Goal: Task Accomplishment & Management: Complete application form

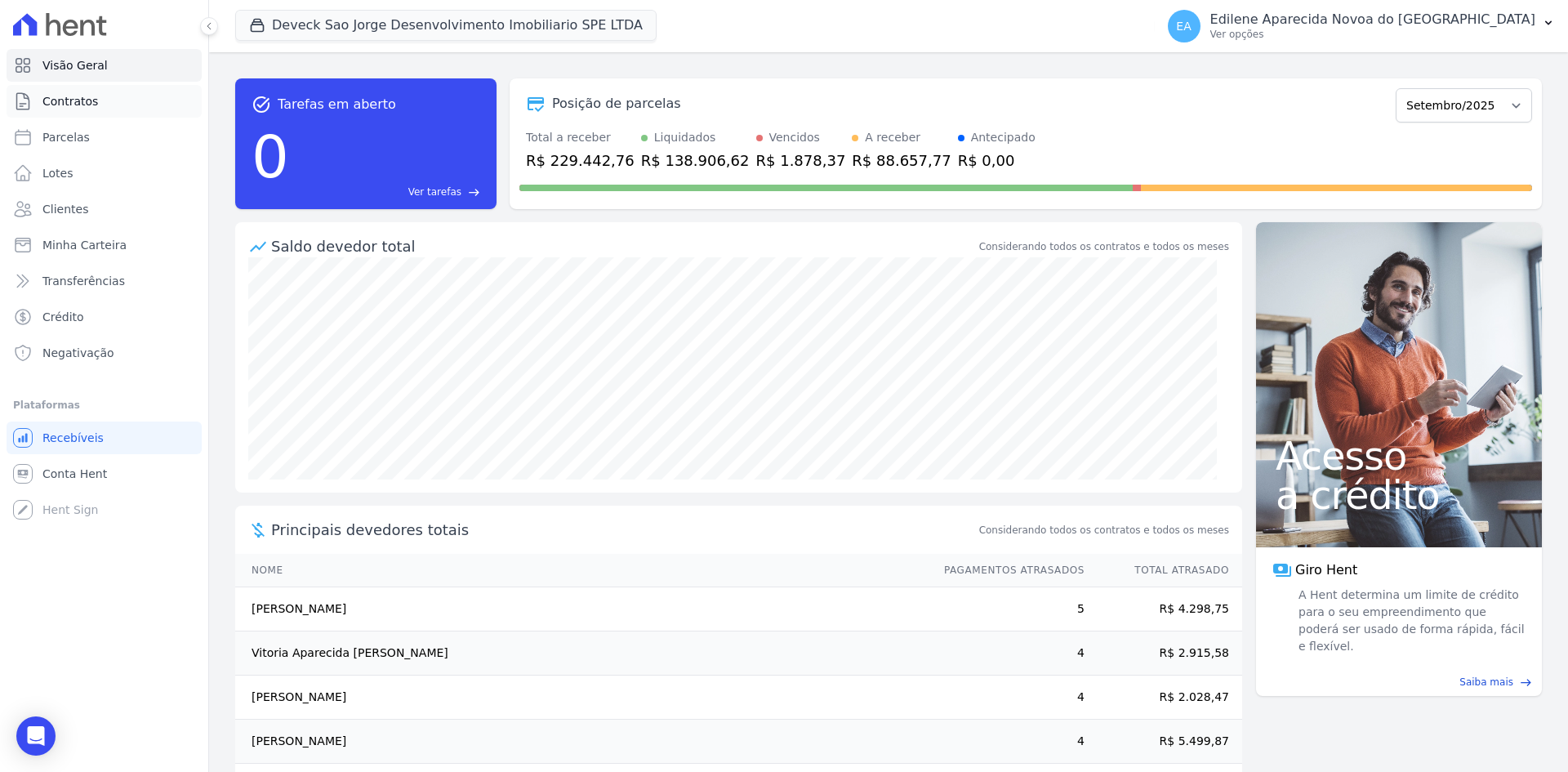
click at [63, 105] on span "Contratos" at bounding box center [71, 101] width 56 height 16
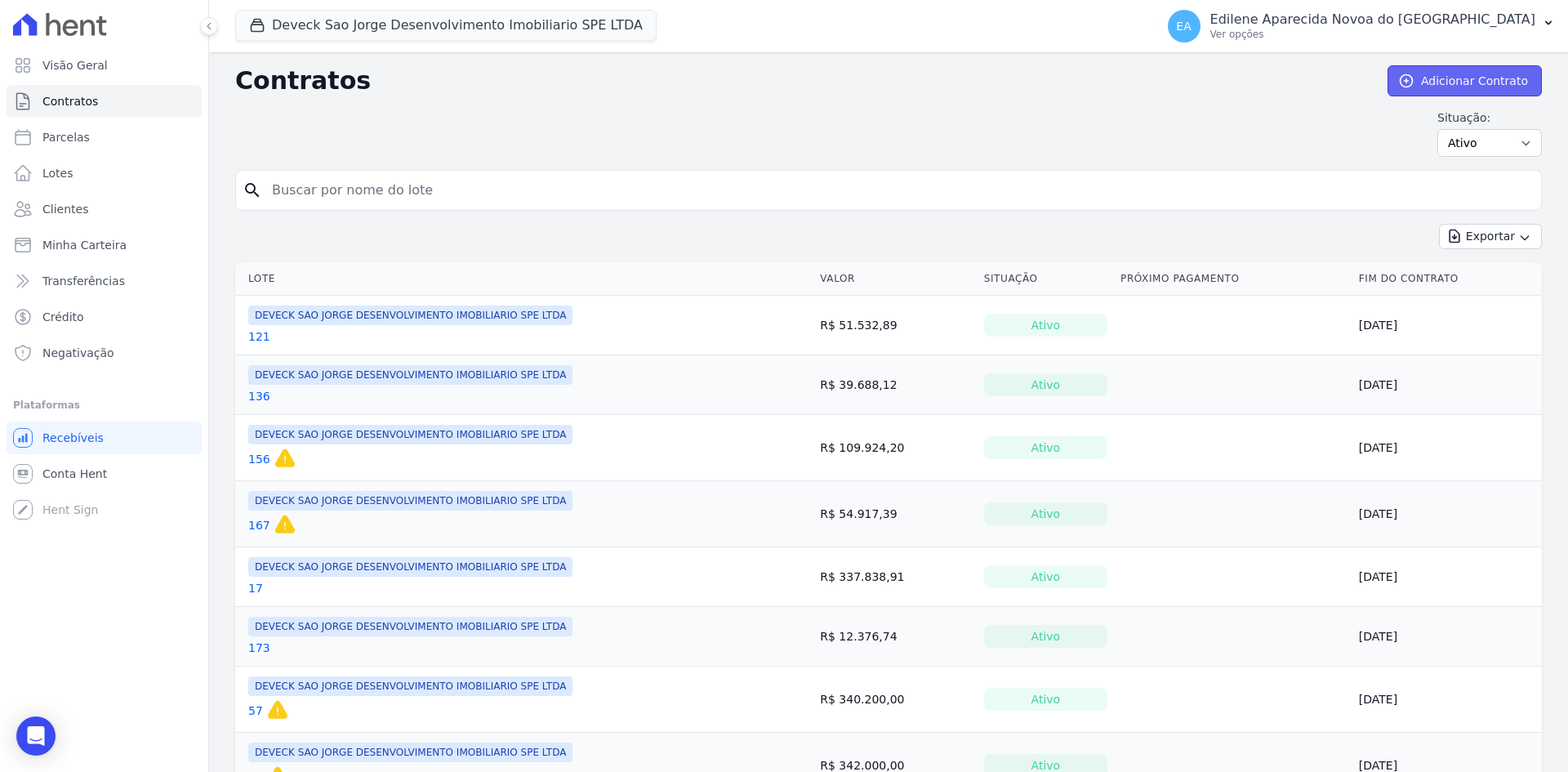
click at [1472, 81] on link "Adicionar Contrato" at bounding box center [1464, 80] width 155 height 31
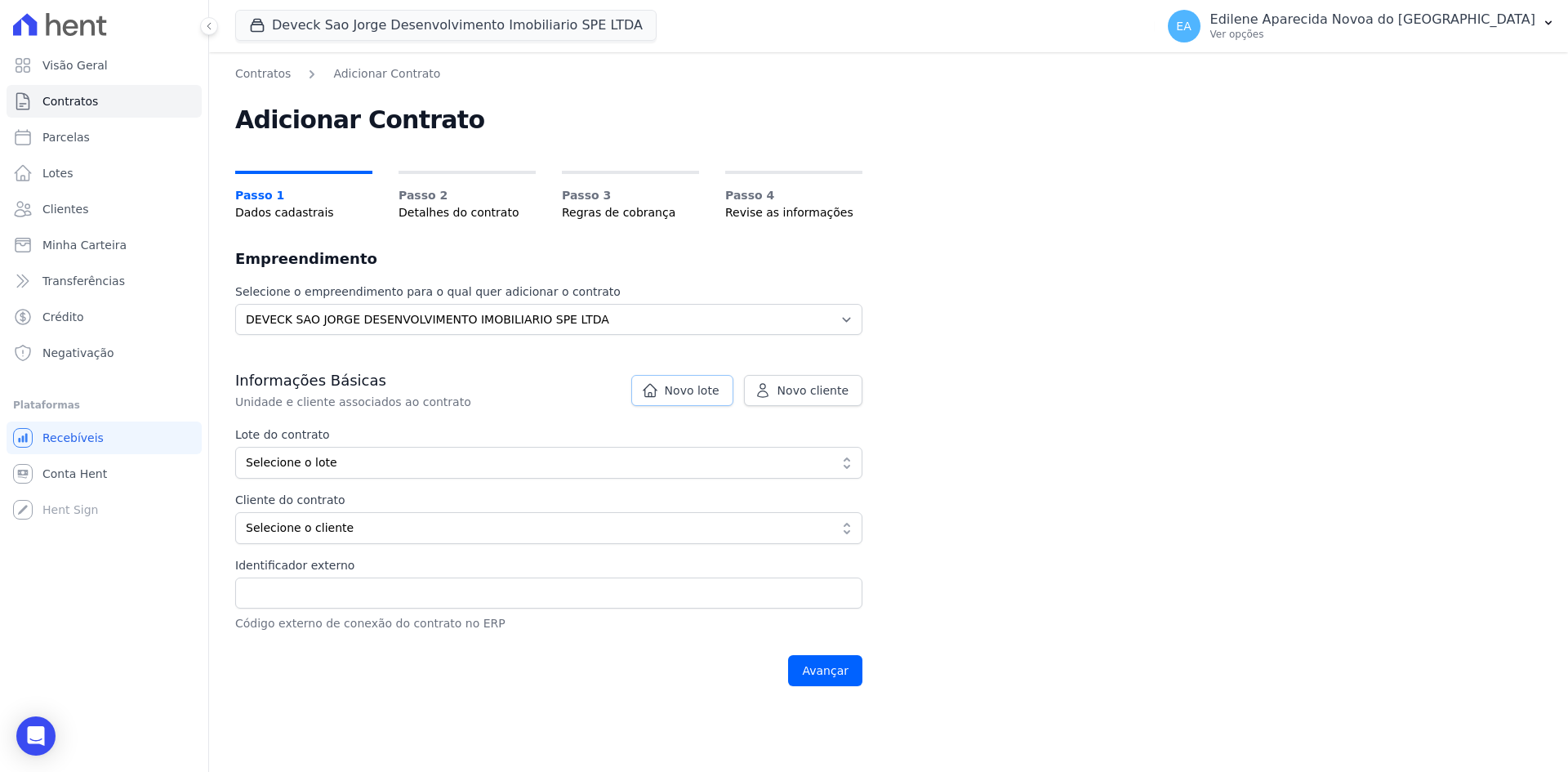
click at [708, 389] on span "Novo lote" at bounding box center [692, 390] width 55 height 16
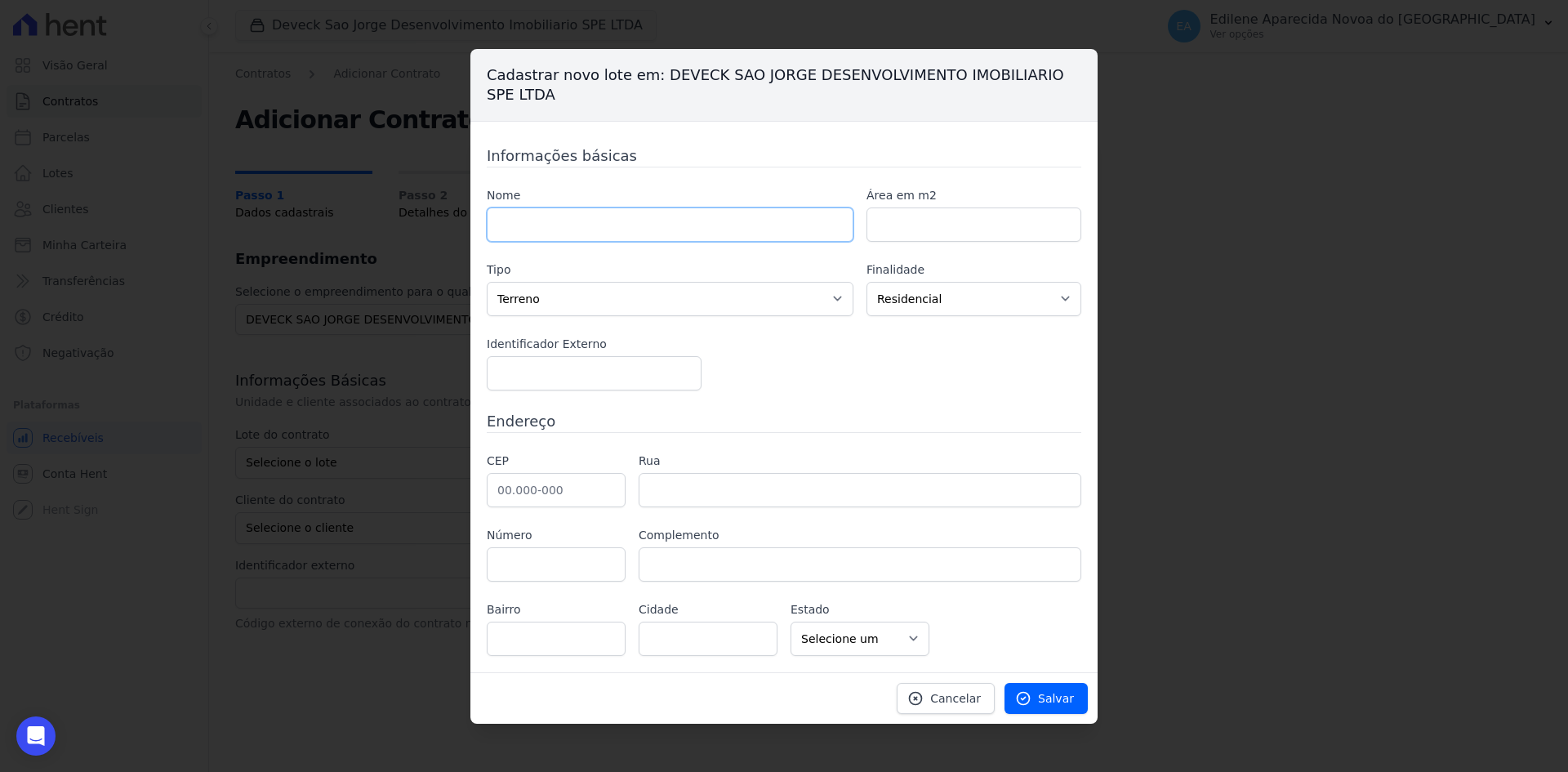
click at [617, 226] on input "text" at bounding box center [670, 225] width 366 height 34
type input "88"
click at [1045, 699] on span "Salvar" at bounding box center [1056, 698] width 36 height 16
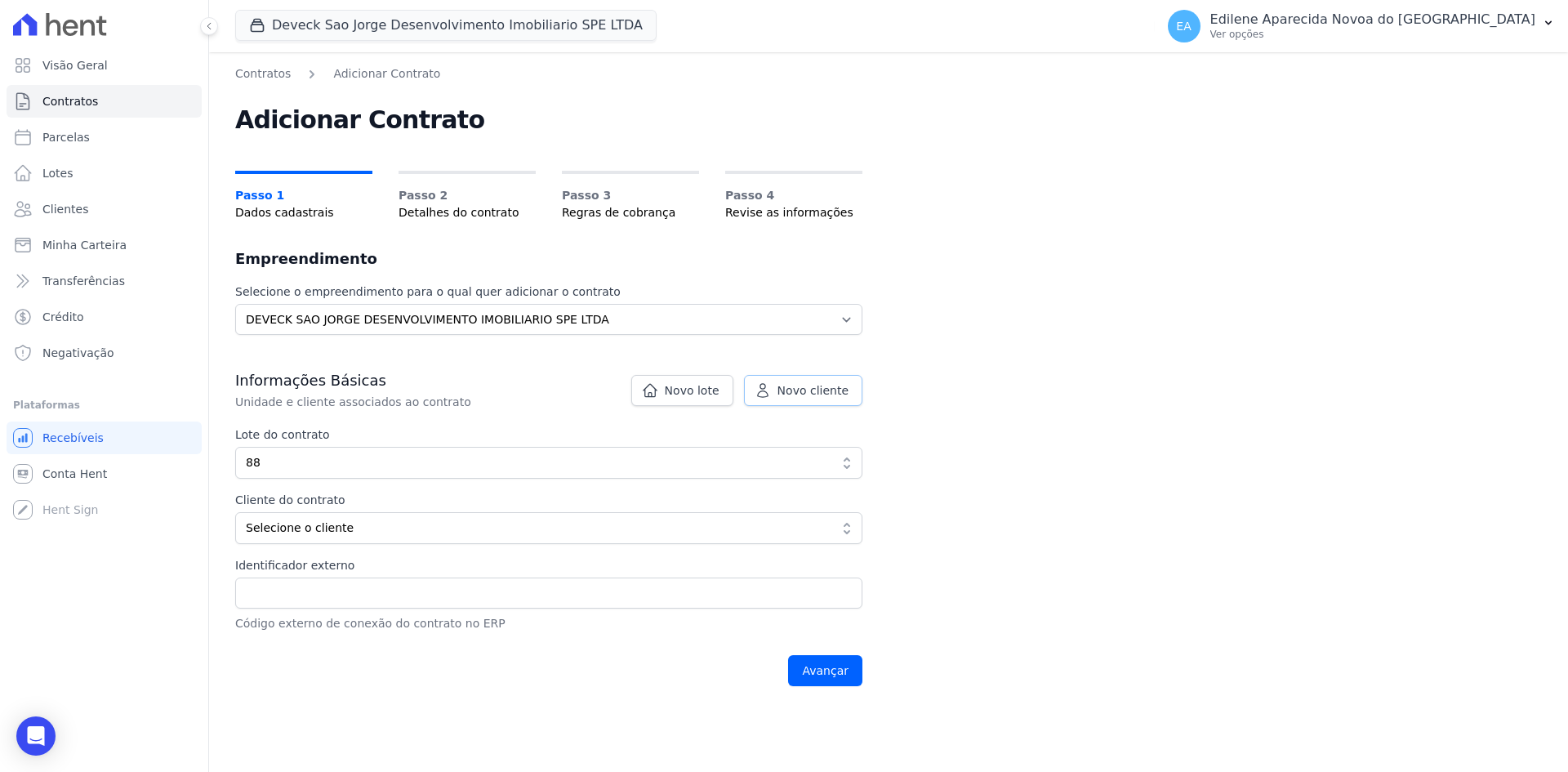
click at [822, 386] on span "Novo cliente" at bounding box center [812, 390] width 71 height 16
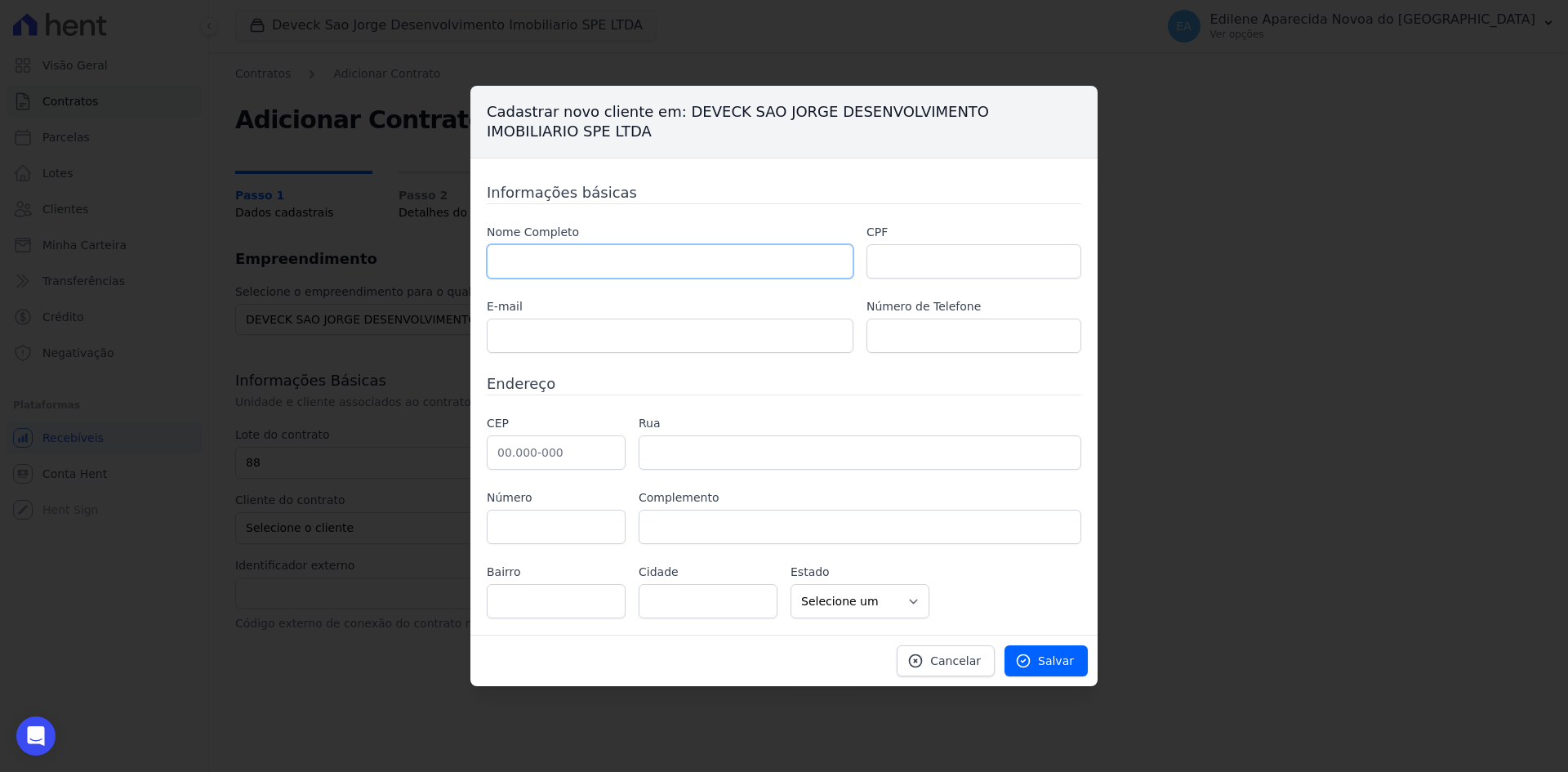
click at [560, 265] on input "text" at bounding box center [670, 262] width 366 height 34
type input "S"
type input "s"
type input "E"
type input "[PERSON_NAME]"
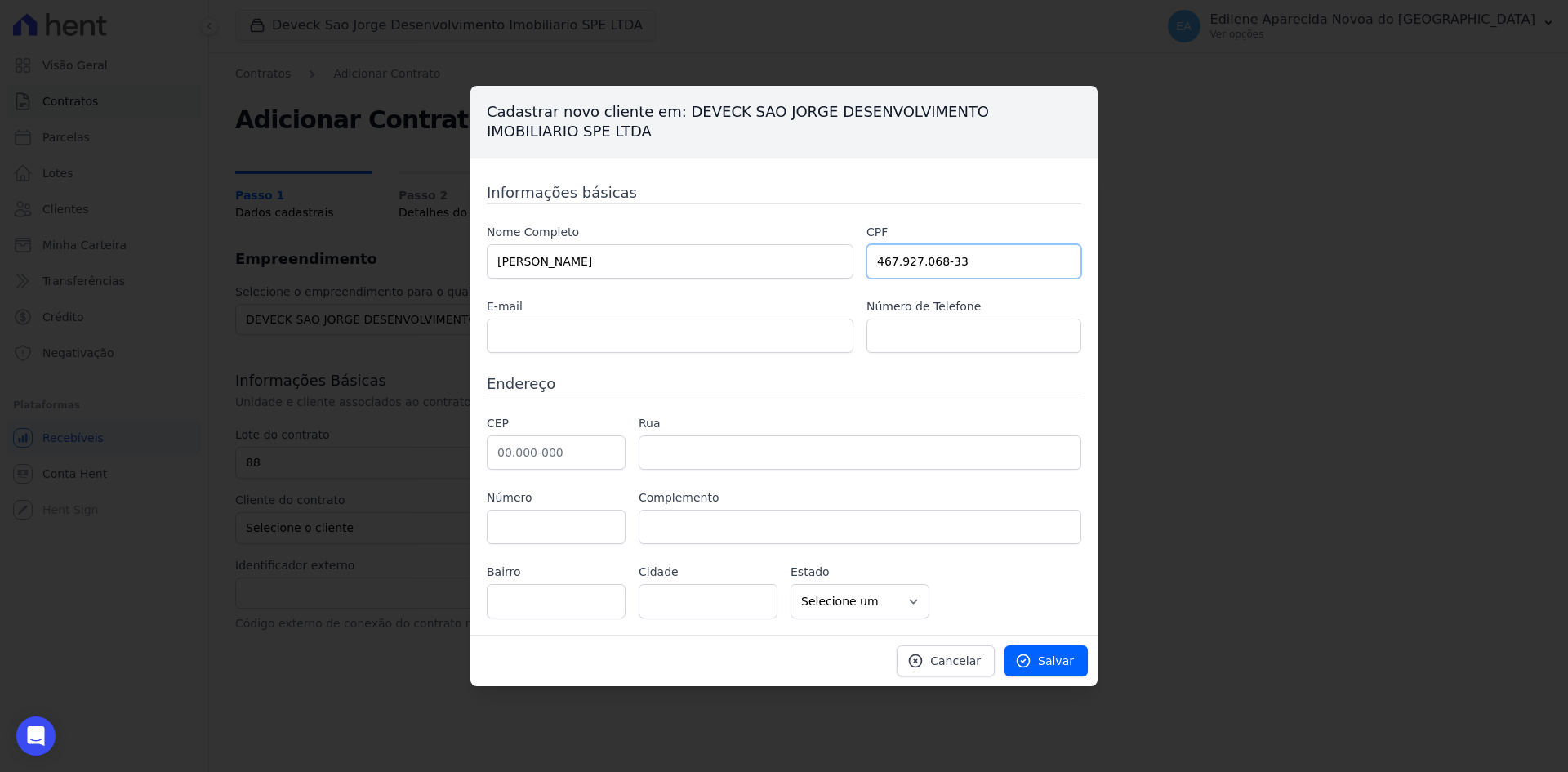
type input "467.927.068-33"
type input "S"
type input "d"
type input "[EMAIL_ADDRESS][DOMAIN_NAME]"
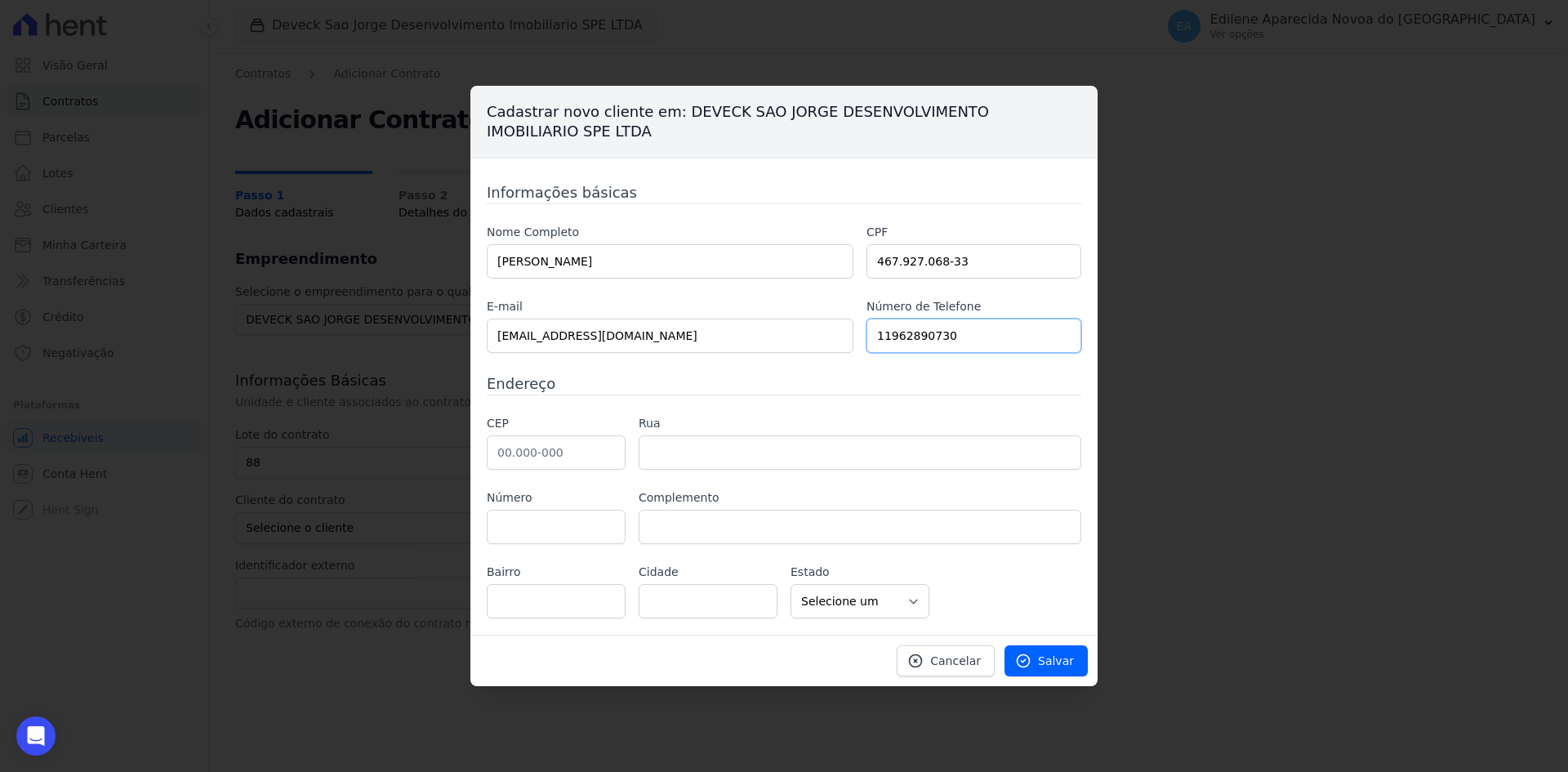
click at [888, 336] on input "11962890730" at bounding box center [973, 336] width 215 height 34
click at [898, 335] on input "11-962890730" at bounding box center [973, 336] width 215 height 34
click at [925, 336] on input "11-9.62890730" at bounding box center [973, 336] width 215 height 34
type input "11-9.6289-0730"
click at [555, 453] on input "text" at bounding box center [556, 452] width 139 height 34
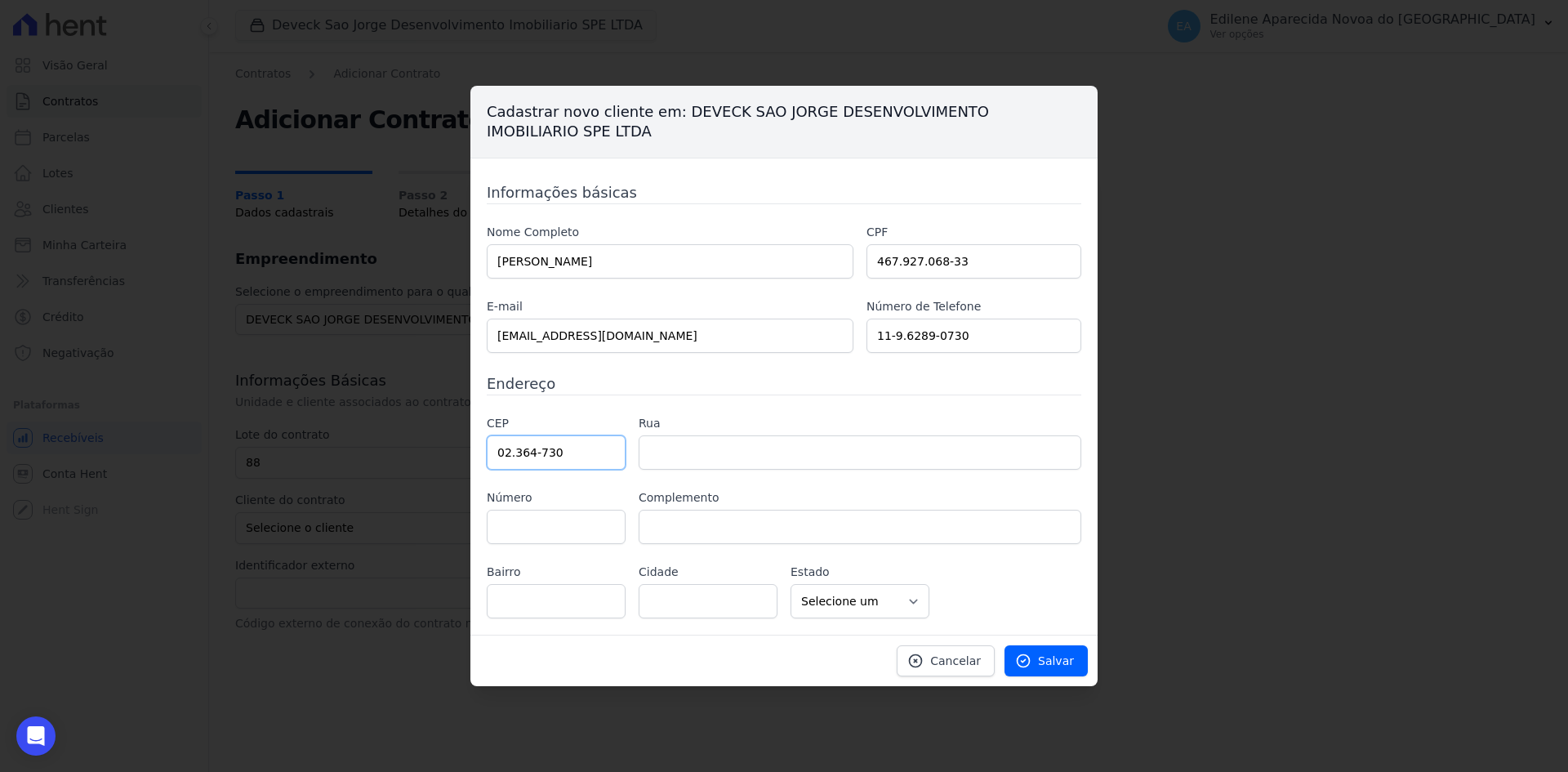
type input "02.364-730"
click at [668, 454] on input "text" at bounding box center [860, 452] width 443 height 34
type input "Alameda dos Beija Flores"
type input "Jardim Estrela D'alva"
type input "São Paulo"
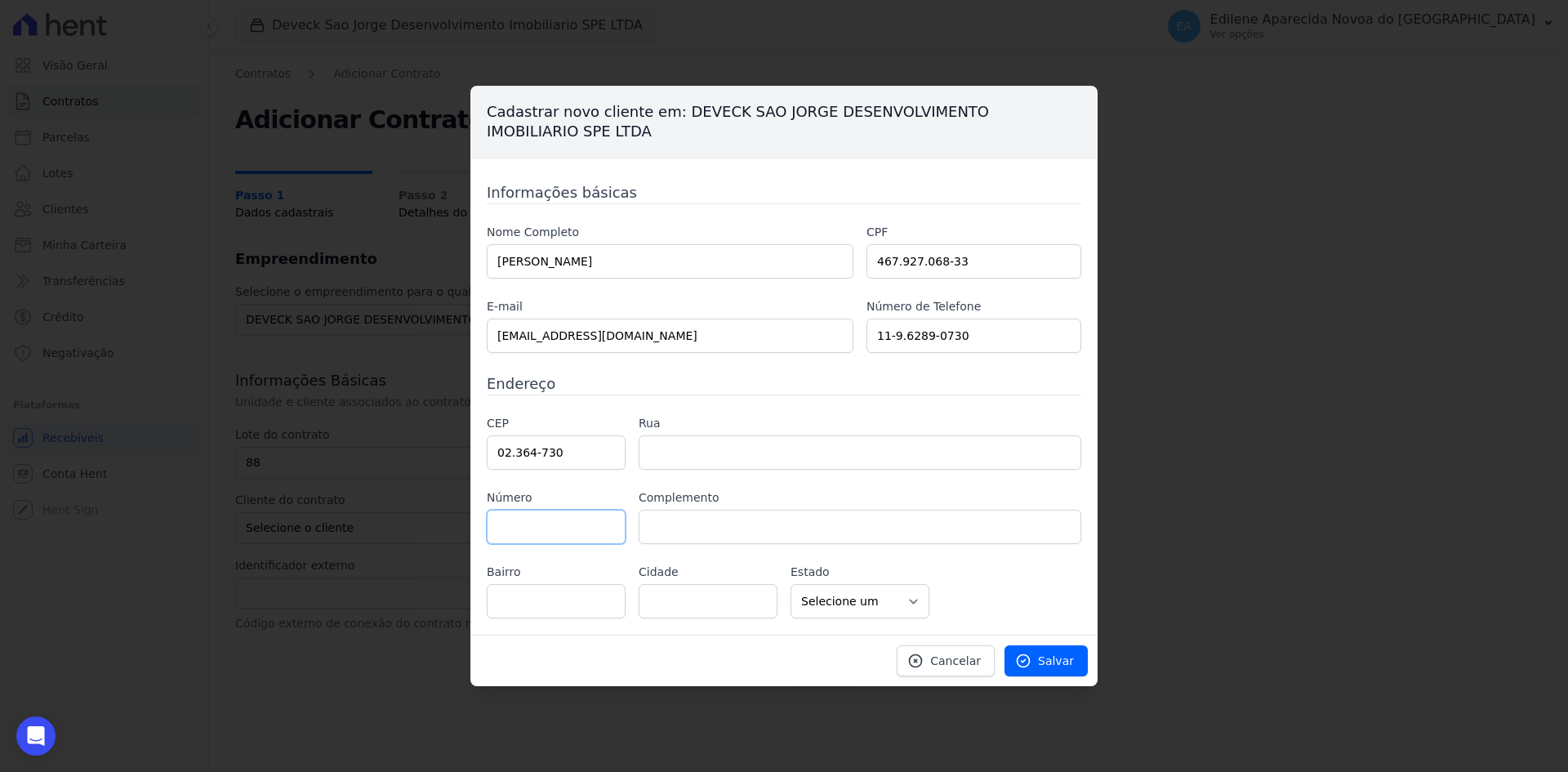
select select "SP"
type input "37"
click at [1057, 661] on span "Salvar" at bounding box center [1056, 661] width 36 height 16
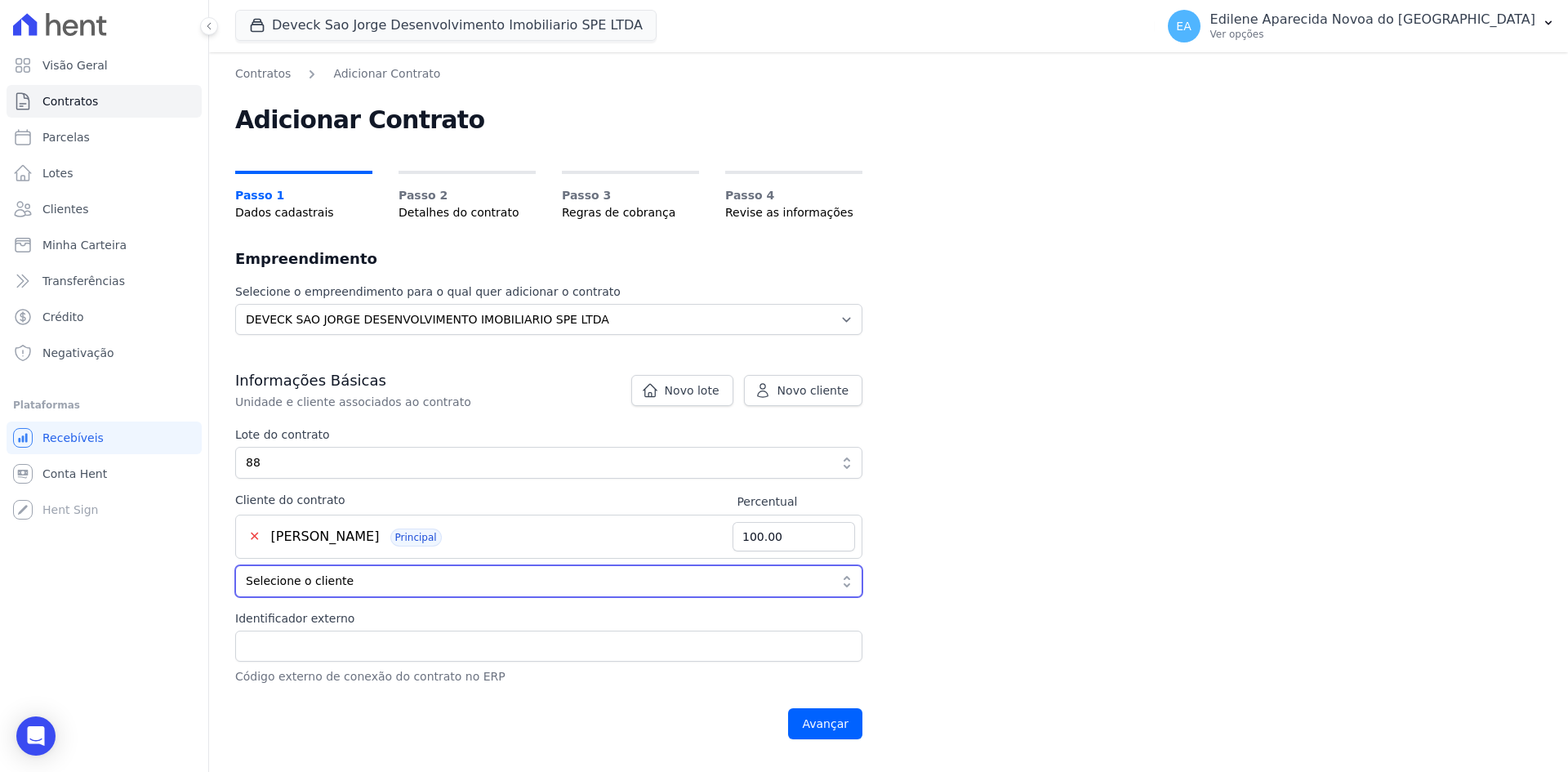
click at [844, 583] on button "Selecione o cliente" at bounding box center [549, 581] width 627 height 32
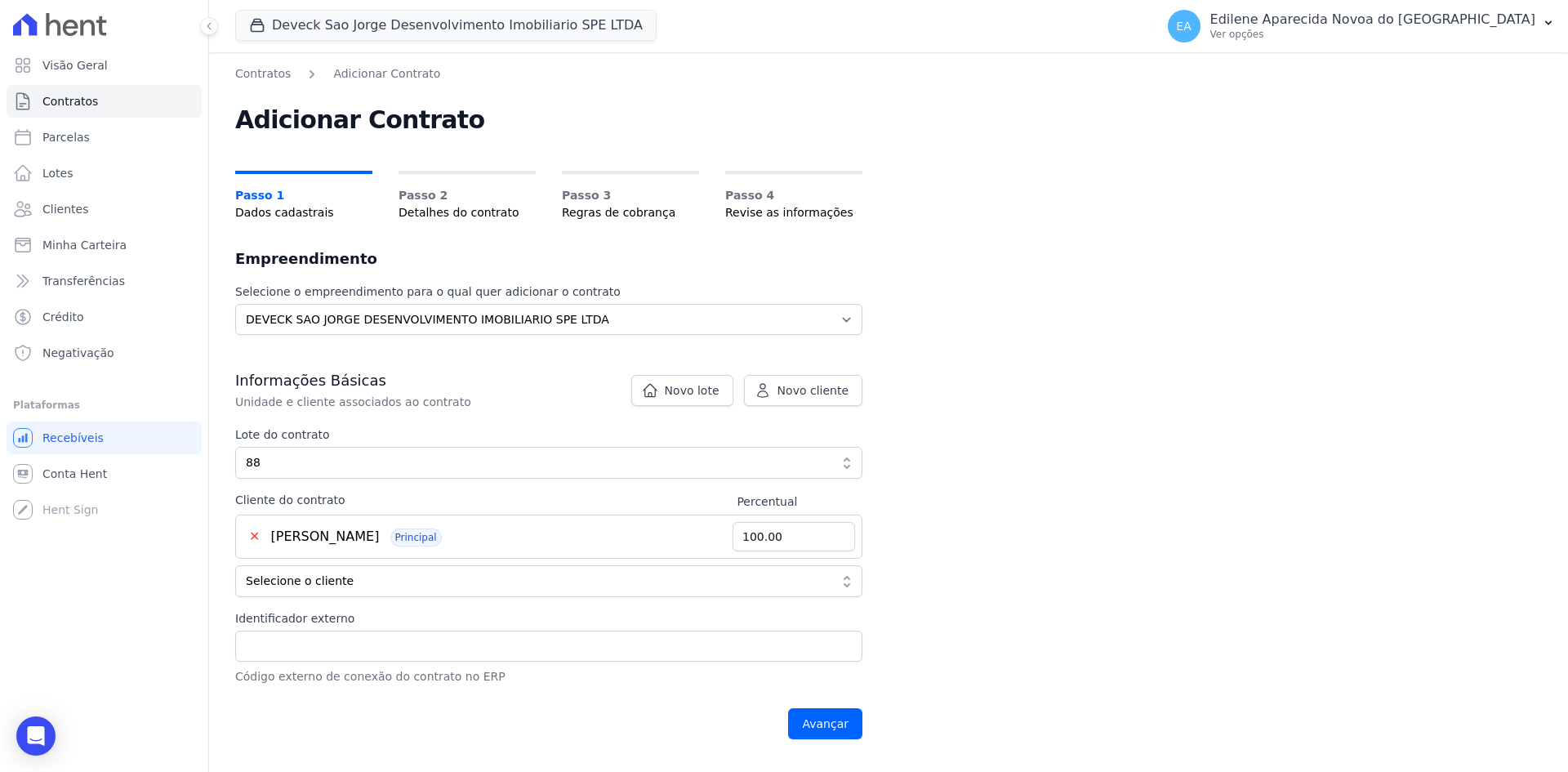
click at [375, 533] on span "[PERSON_NAME]" at bounding box center [325, 536] width 109 height 16
click at [840, 725] on input "Avançar" at bounding box center [825, 723] width 74 height 31
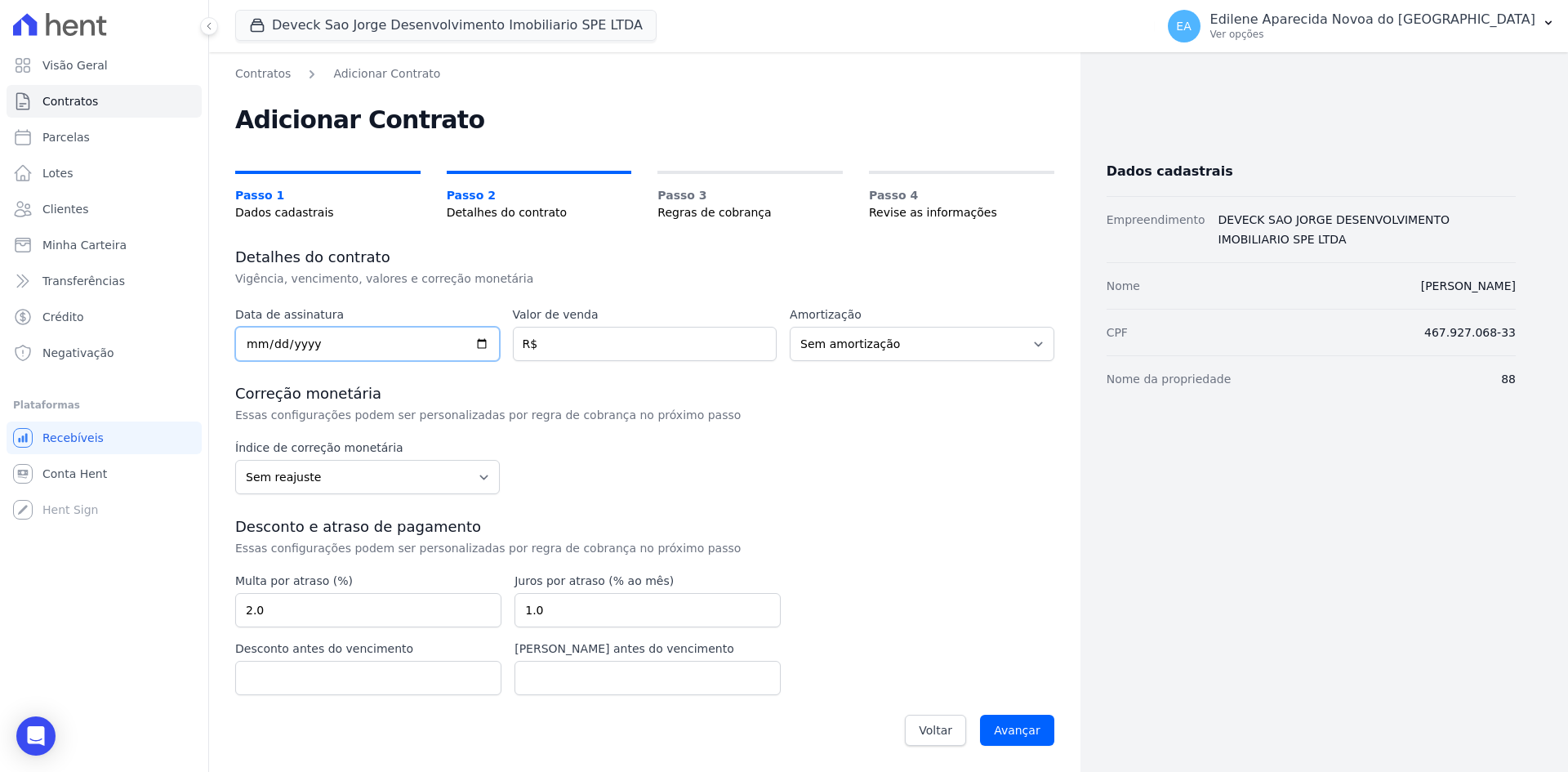
click at [247, 346] on input "date" at bounding box center [367, 344] width 264 height 34
type input "2025-09-04"
click at [632, 340] on input "number" at bounding box center [645, 344] width 264 height 34
type input "46244.86"
click at [1036, 345] on select "Sem amortização Price Sac" at bounding box center [921, 344] width 264 height 34
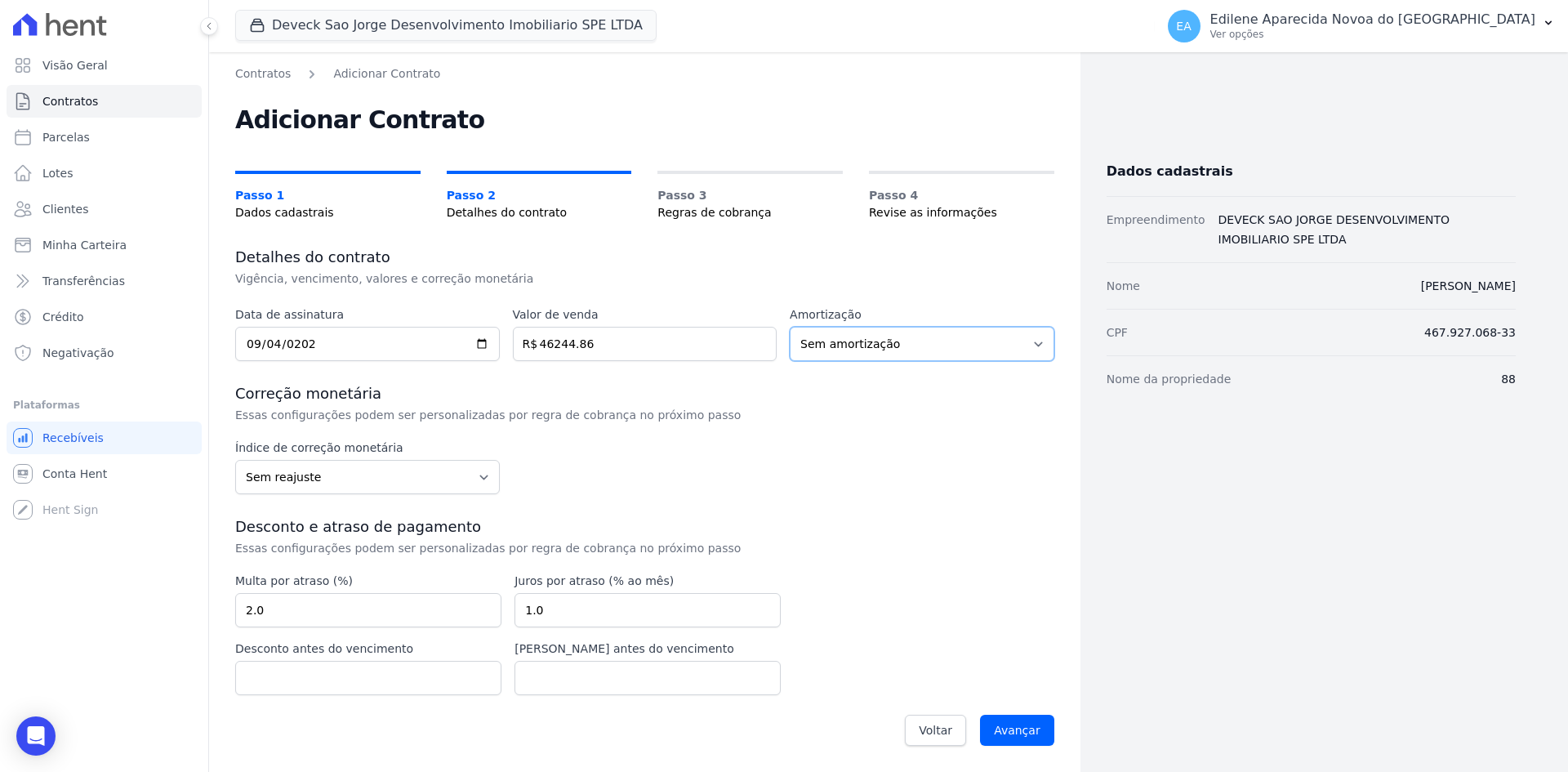
click at [937, 352] on select "Sem amortização Price Sac" at bounding box center [921, 344] width 264 height 34
click at [1034, 345] on select "Sem amortização Price Sac" at bounding box center [921, 344] width 264 height 34
click at [472, 479] on select "Sem reajuste Média dos últimos 12 meses acumulado de INCCM Média dos últimos 12…" at bounding box center [367, 477] width 264 height 34
select select "inccdi"
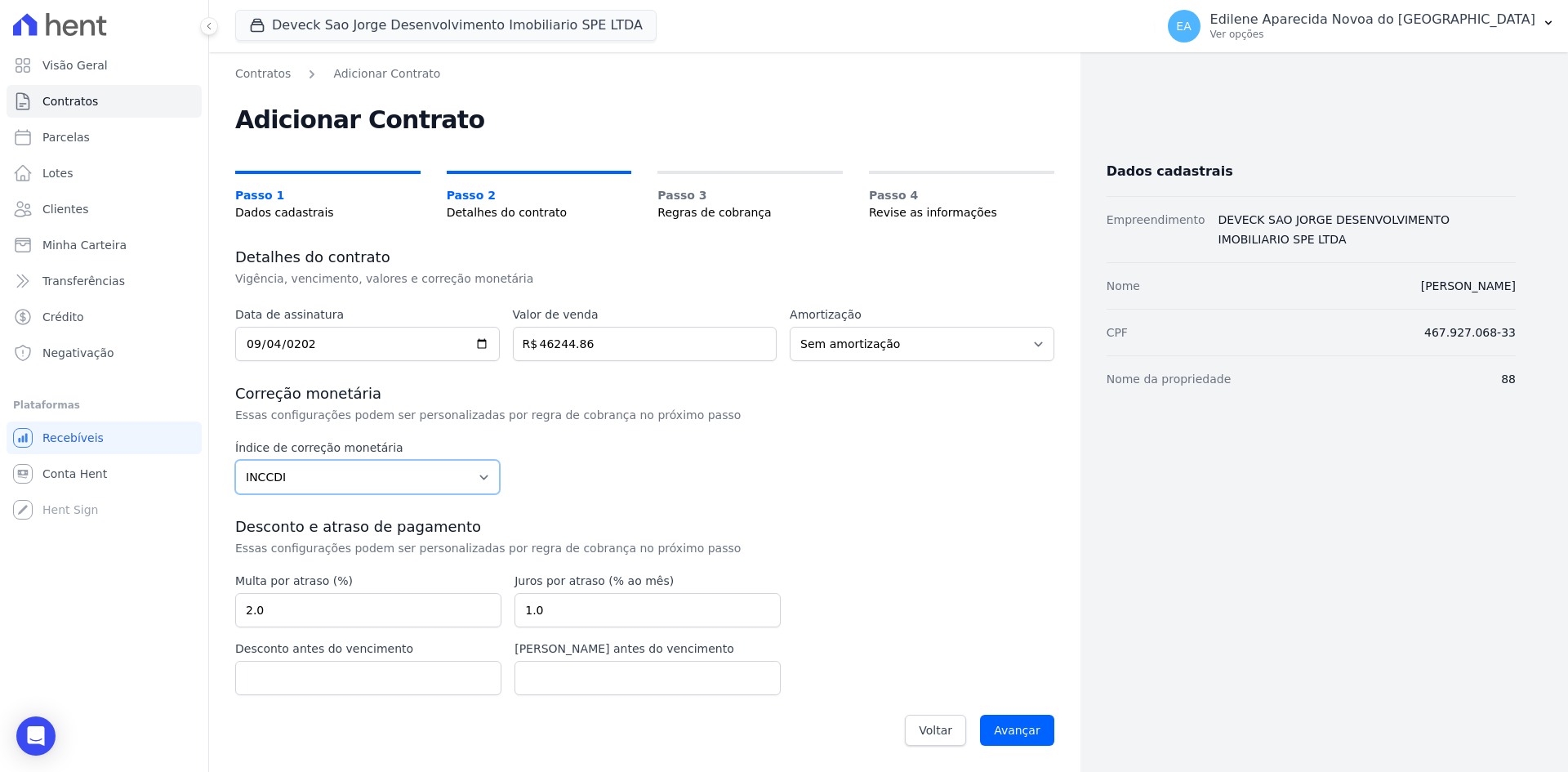
click at [236, 460] on select "Sem reajuste Média dos últimos 12 meses acumulado de INCCM Média dos últimos 12…" at bounding box center [367, 477] width 264 height 34
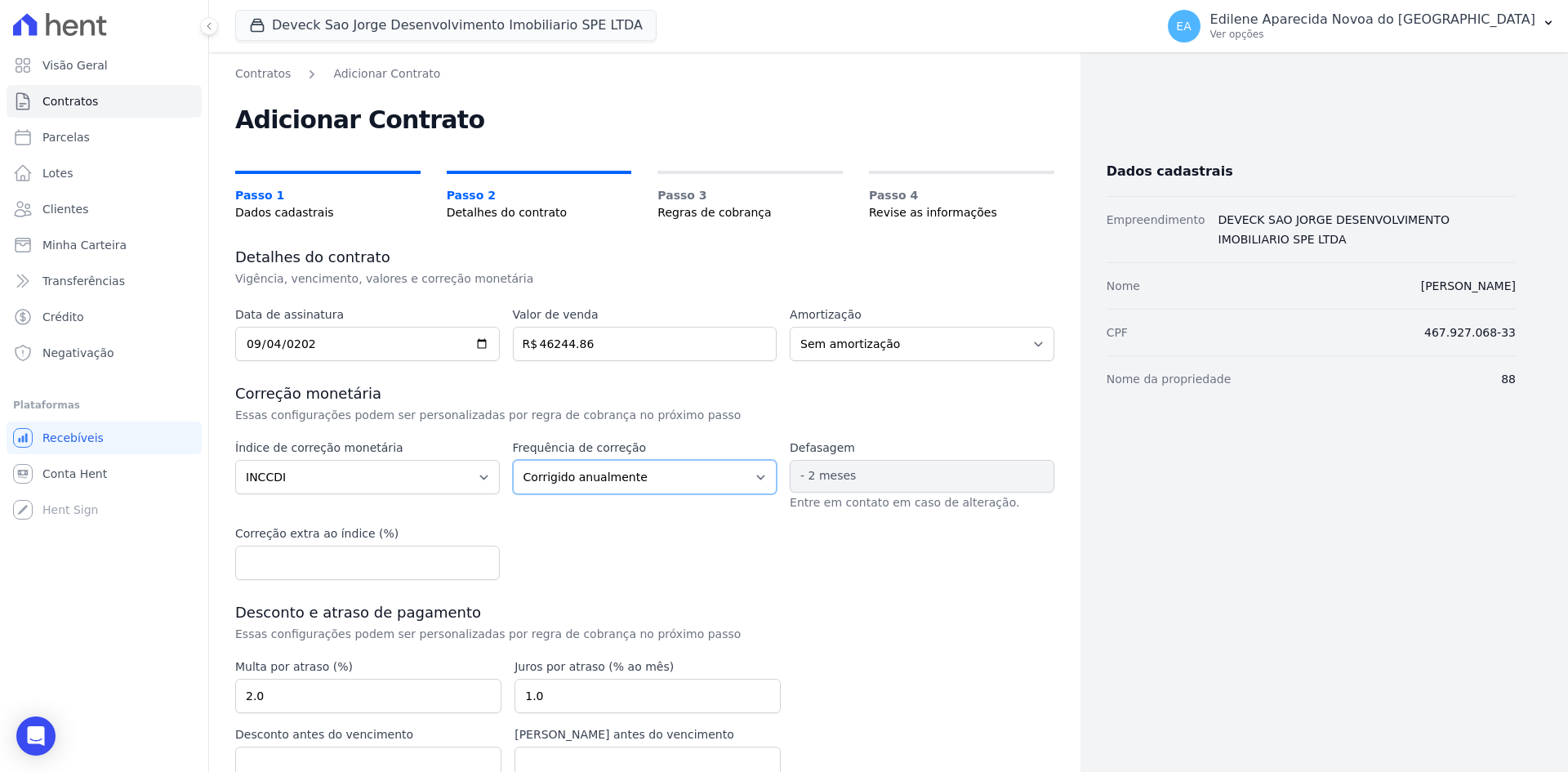
click at [755, 474] on select "Corrigido semestralmente Corrigido mensalmente Corrigido anualmente" at bounding box center [645, 477] width 264 height 34
click at [513, 460] on select "Corrigido semestralmente Corrigido mensalmente Corrigido anualmente" at bounding box center [645, 477] width 264 height 34
click at [740, 474] on select "Corrigido semestralmente Corrigido mensalmente Corrigido anualmente" at bounding box center [645, 477] width 264 height 34
select select "monthly"
click at [513, 460] on select "Corrigido semestralmente Corrigido mensalmente Corrigido anualmente" at bounding box center [645, 477] width 264 height 34
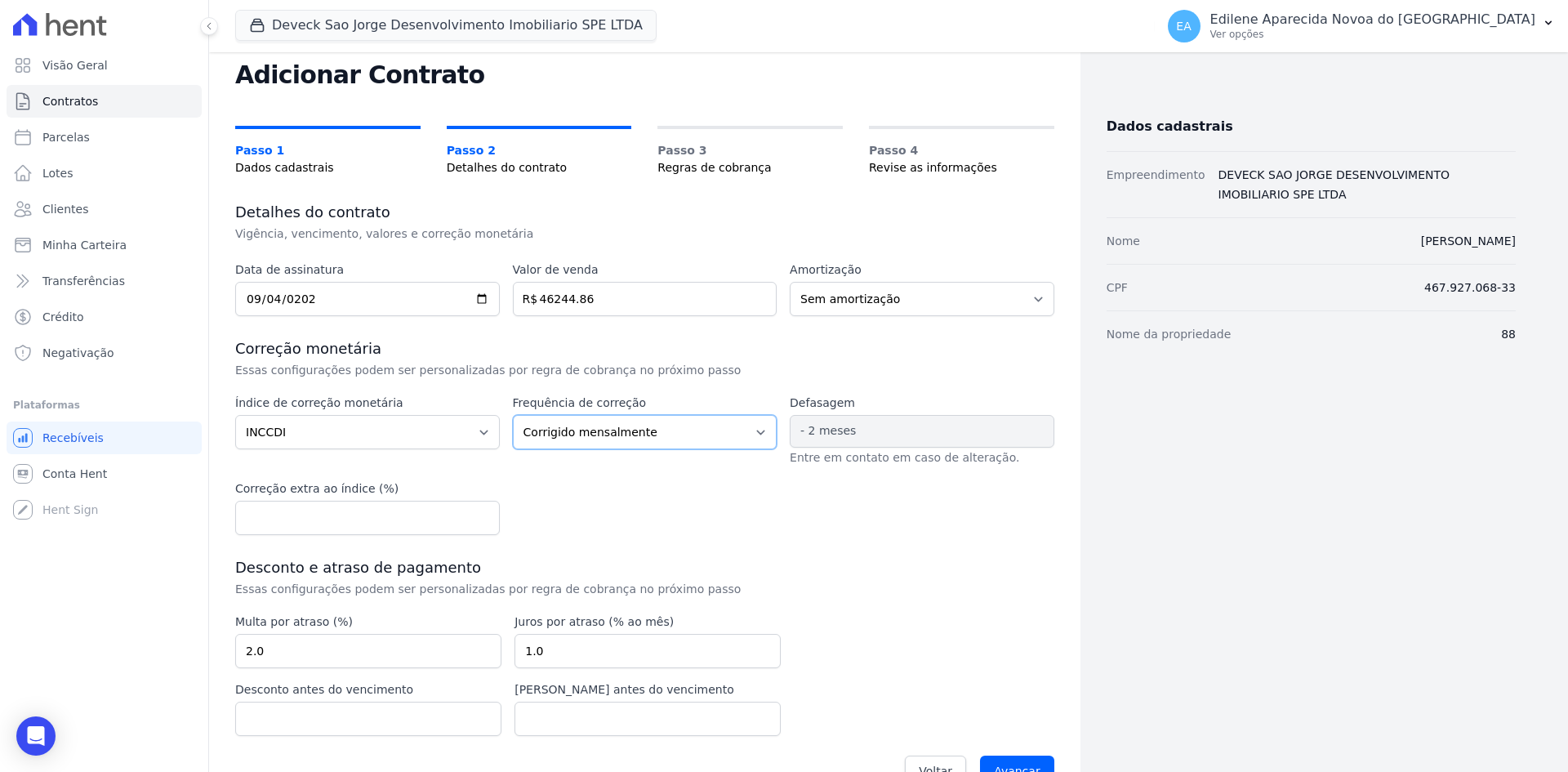
scroll to position [86, 0]
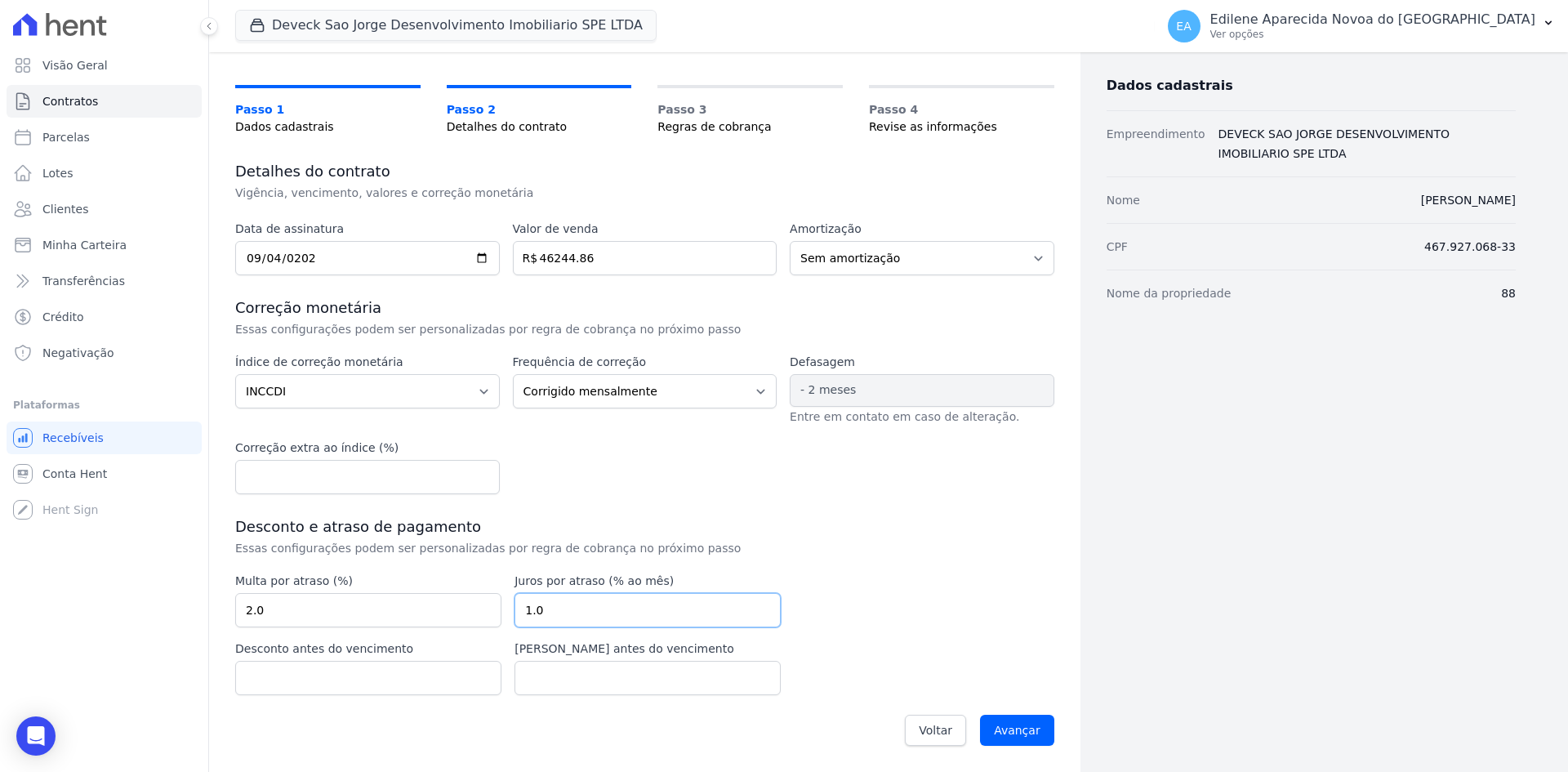
drag, startPoint x: 569, startPoint y: 607, endPoint x: 467, endPoint y: 612, distance: 102.1
click at [467, 612] on div "Multa por atraso (%) 2.0 Juros por atraso (% ao mês) 1.0 Desconto antes do venc…" at bounding box center [508, 634] width 546 height 123
type input "0.03"
click at [847, 592] on div "Data de assinatura 2025-09-04 Valor de venda 46244.86 R$ Amortização Sem amorti…" at bounding box center [645, 488] width 819 height 535
click at [1016, 736] on input "Avançar" at bounding box center [1017, 730] width 74 height 31
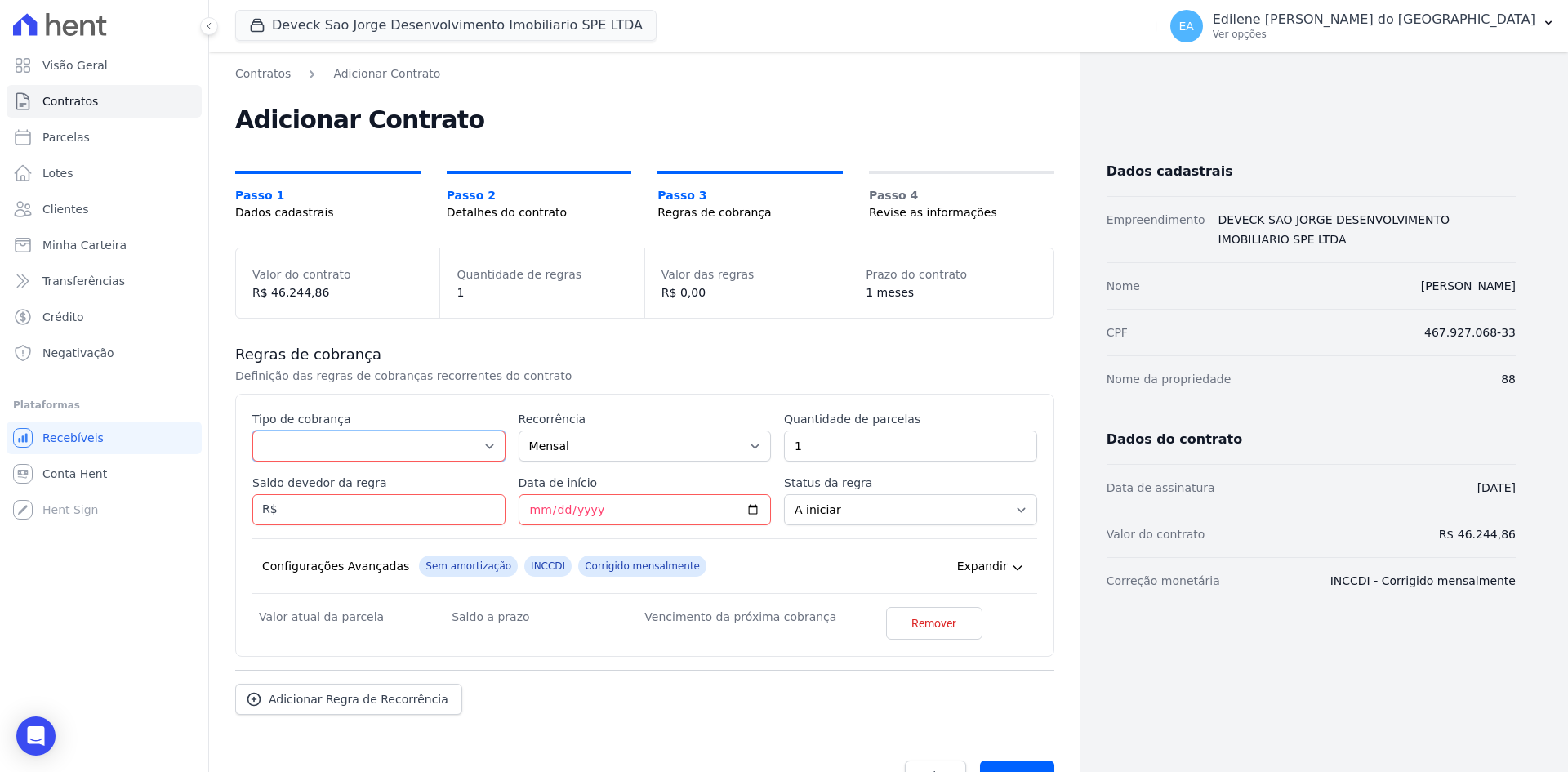
click at [485, 446] on select "Parcela Normal Entrada Sinal Intercalada Chaves Pré-chaves Pós-chaves Impostos …" at bounding box center [379, 445] width 254 height 31
select select "down_payment"
click at [253, 430] on select "Parcela Normal Entrada Sinal Intercalada Chaves Pré-chaves Pós-chaves Impostos …" at bounding box center [379, 445] width 254 height 31
click at [753, 444] on select "Mensal Bimestral Trimestral Semestral Anual" at bounding box center [646, 445] width 254 height 31
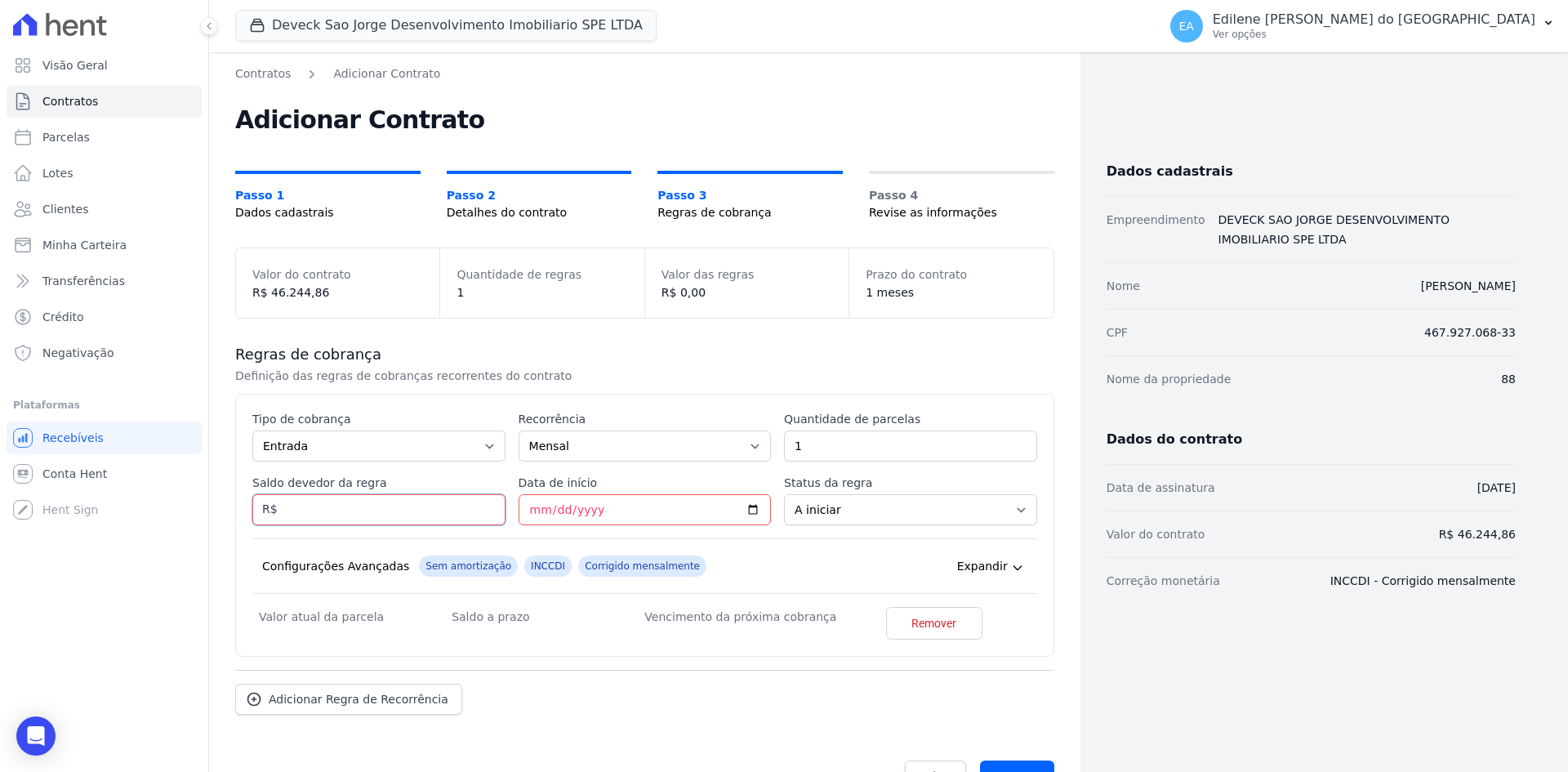
click at [376, 506] on input "Saldo devedor da regra" at bounding box center [379, 509] width 254 height 31
type input "19594.85"
click at [549, 510] on input "Data de início" at bounding box center [646, 509] width 254 height 31
click at [527, 518] on input "Data de início" at bounding box center [646, 509] width 254 height 31
type input "2025-09-19"
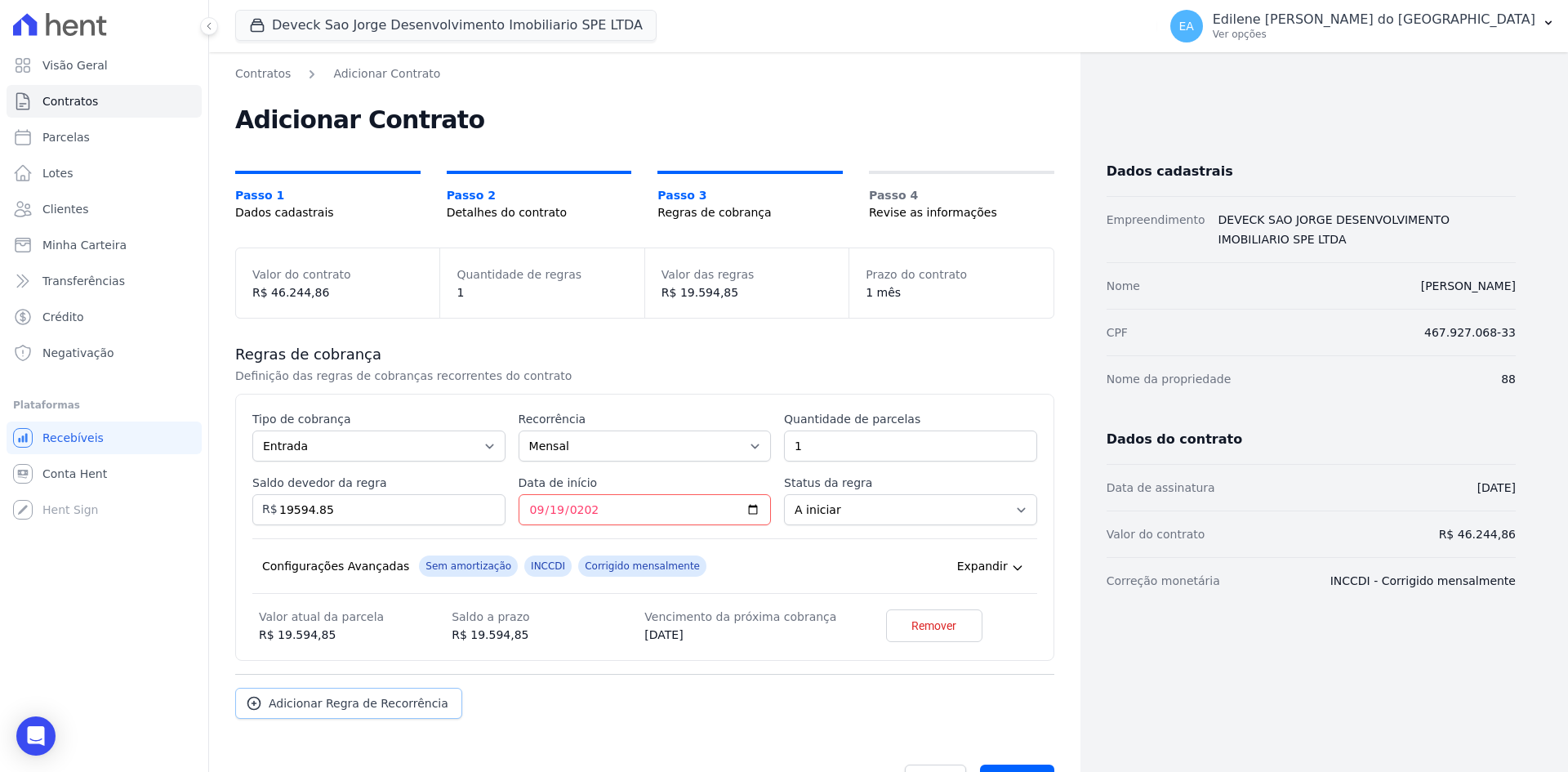
click at [367, 701] on span "Adicionar Regra de Recorrência" at bounding box center [358, 703] width 180 height 16
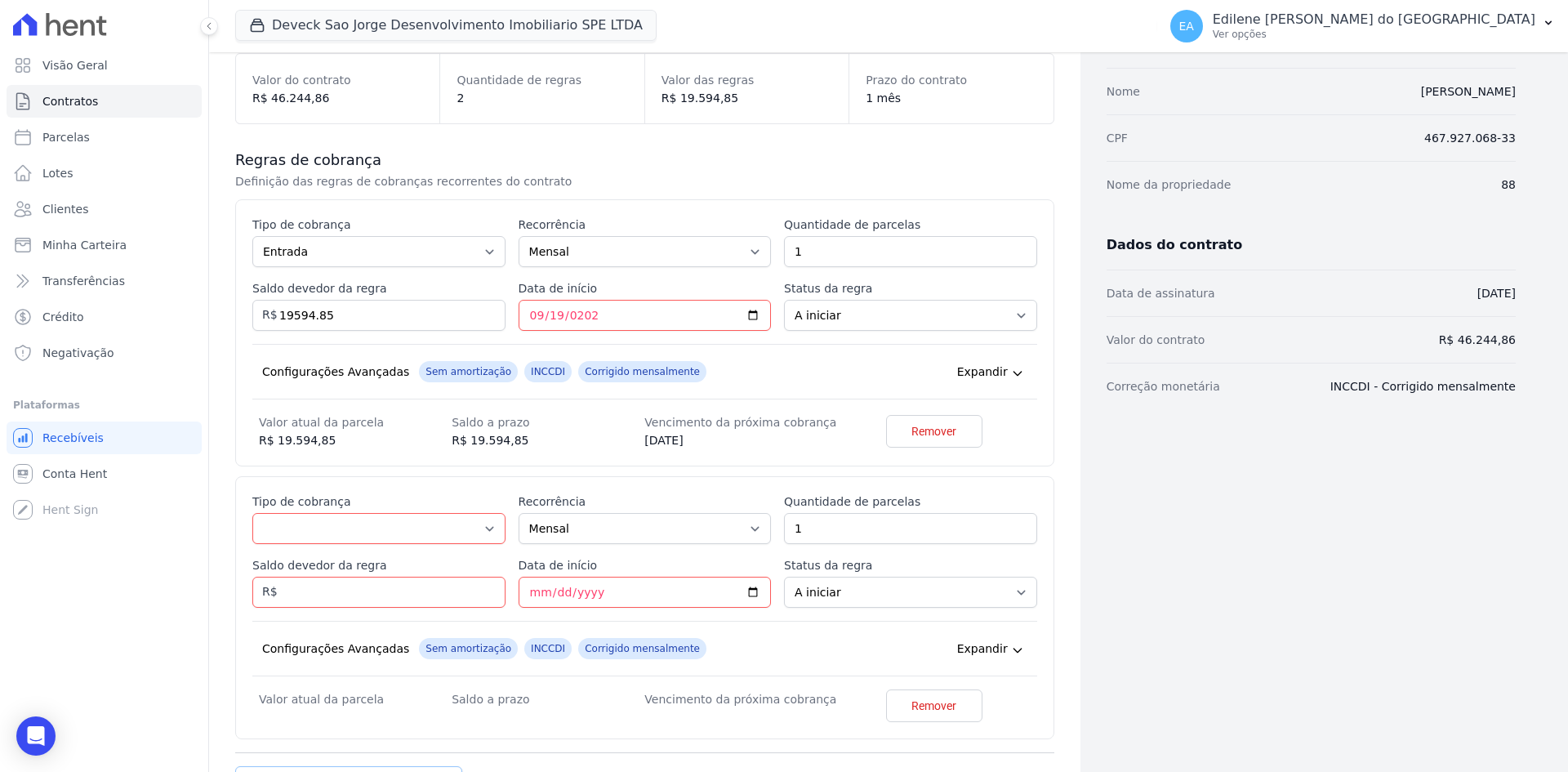
scroll to position [245, 0]
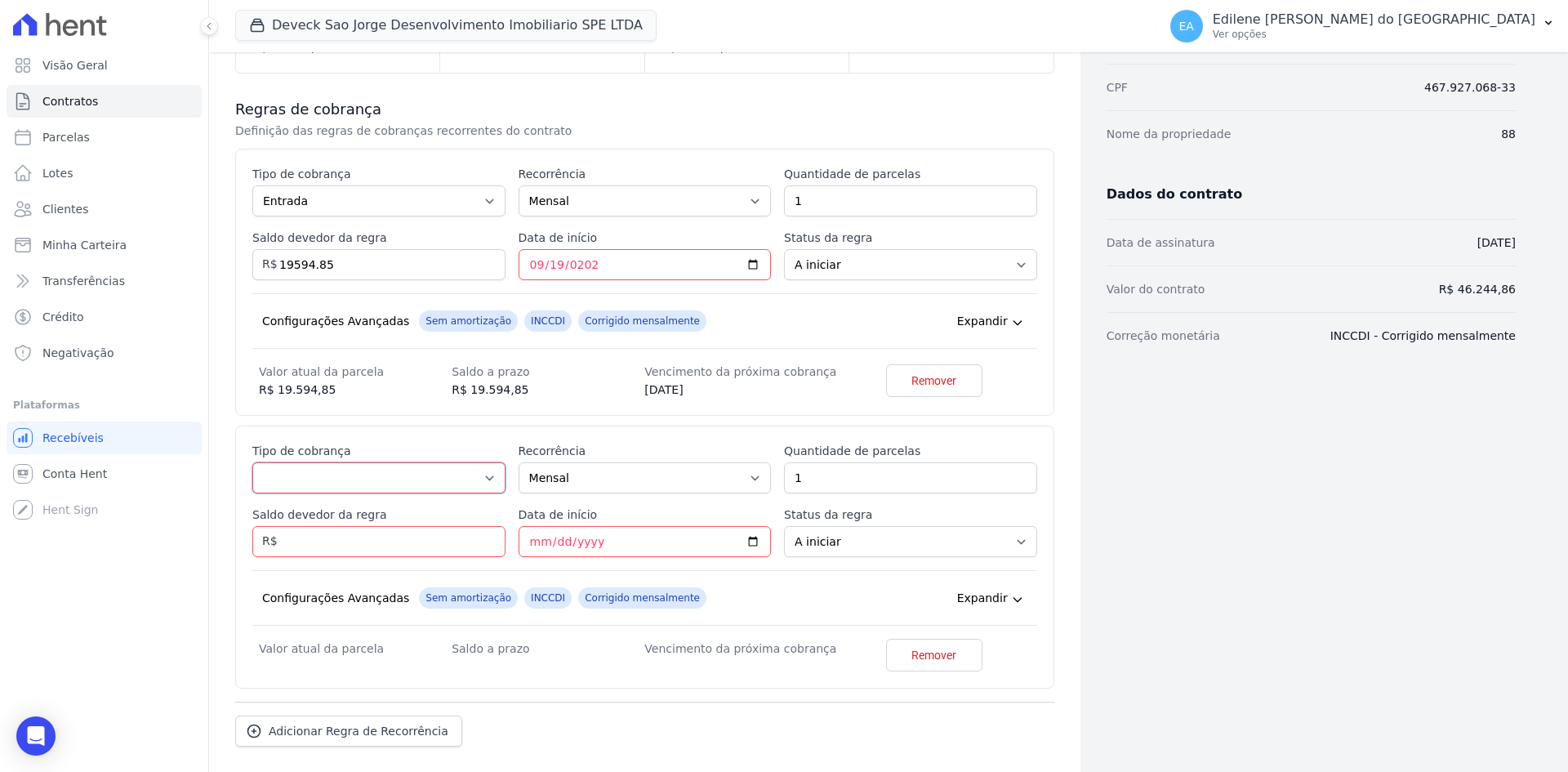
click at [485, 476] on select "Parcela Normal Entrada Sinal Intercalada Chaves Pré-chaves Pós-chaves Impostos …" at bounding box center [379, 477] width 254 height 31
select select "standard"
click at [253, 462] on select "Parcela Normal Entrada Sinal Intercalada Chaves Pré-chaves Pós-chaves Impostos …" at bounding box center [379, 477] width 254 height 31
drag, startPoint x: 830, startPoint y: 482, endPoint x: 764, endPoint y: 477, distance: 66.2
click at [764, 477] on div "Esse tipo de parcela não entra no saldo devedor do contrato. Tipo de cobrança P…" at bounding box center [645, 557] width 784 height 229
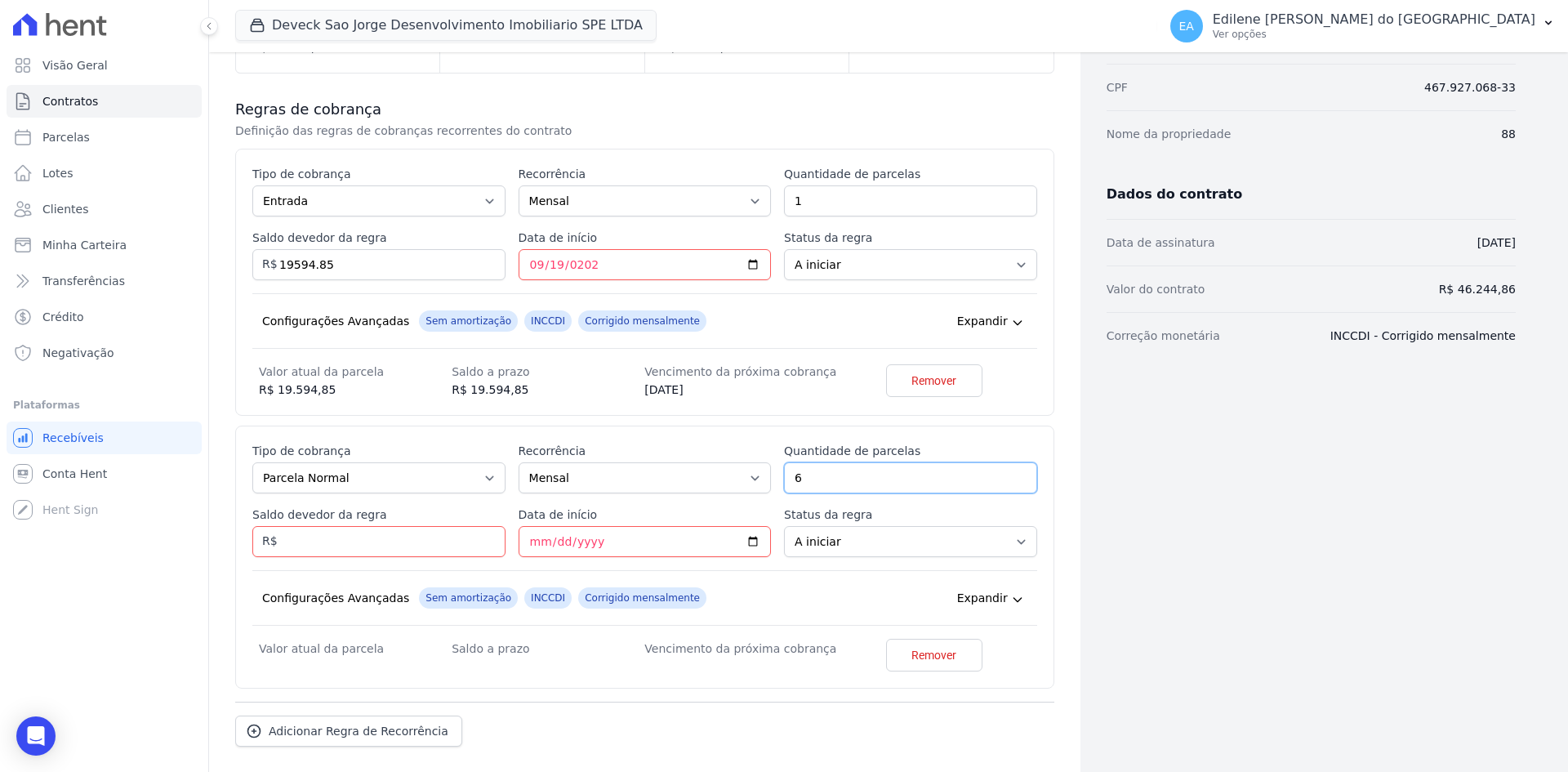
type input "6"
click at [325, 541] on input "Saldo devedor da regra" at bounding box center [379, 541] width 254 height 31
type input "12000.00"
click at [528, 544] on input "Data de início" at bounding box center [646, 541] width 254 height 31
type input "2025-10-19"
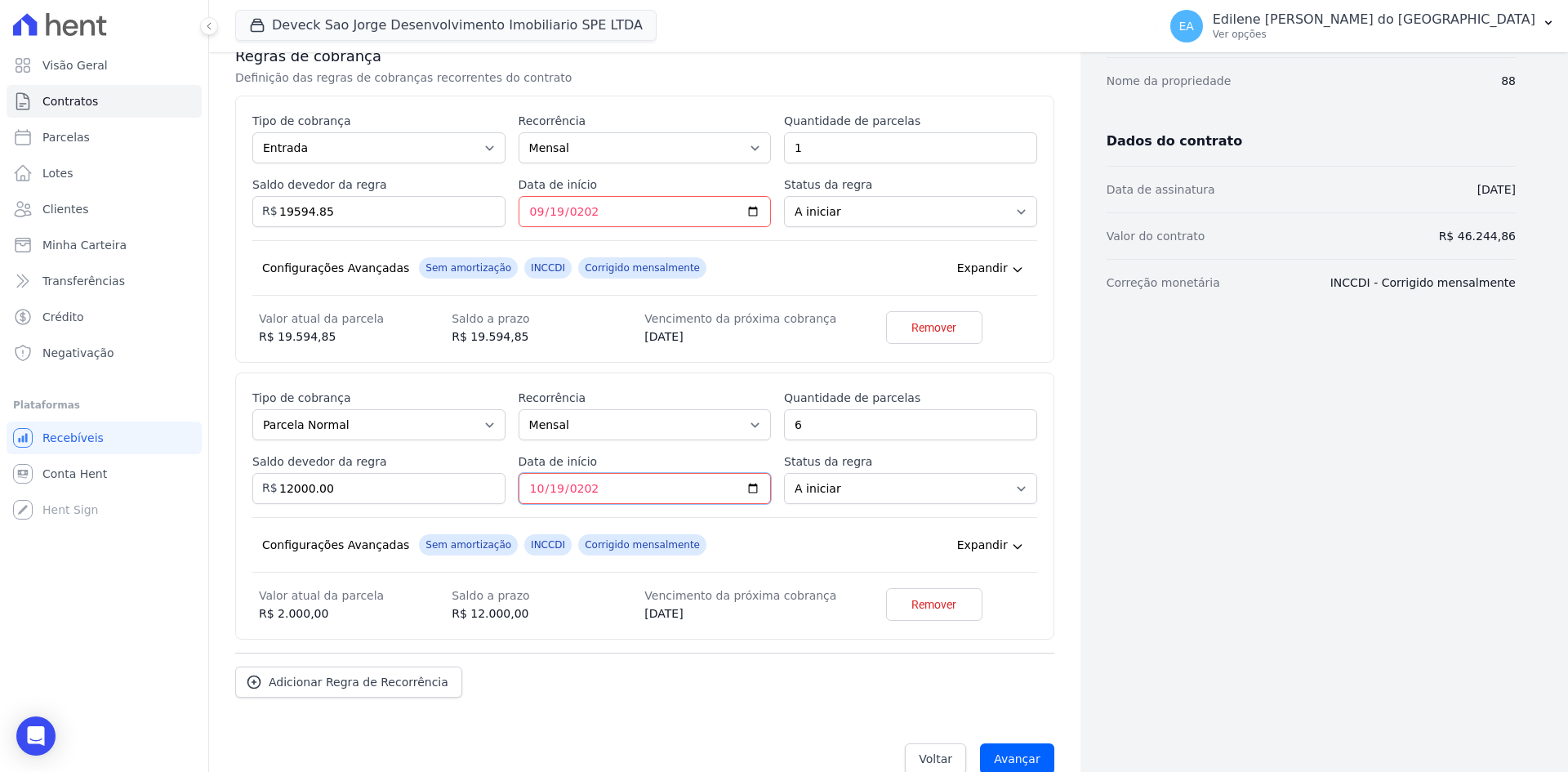
scroll to position [327, 0]
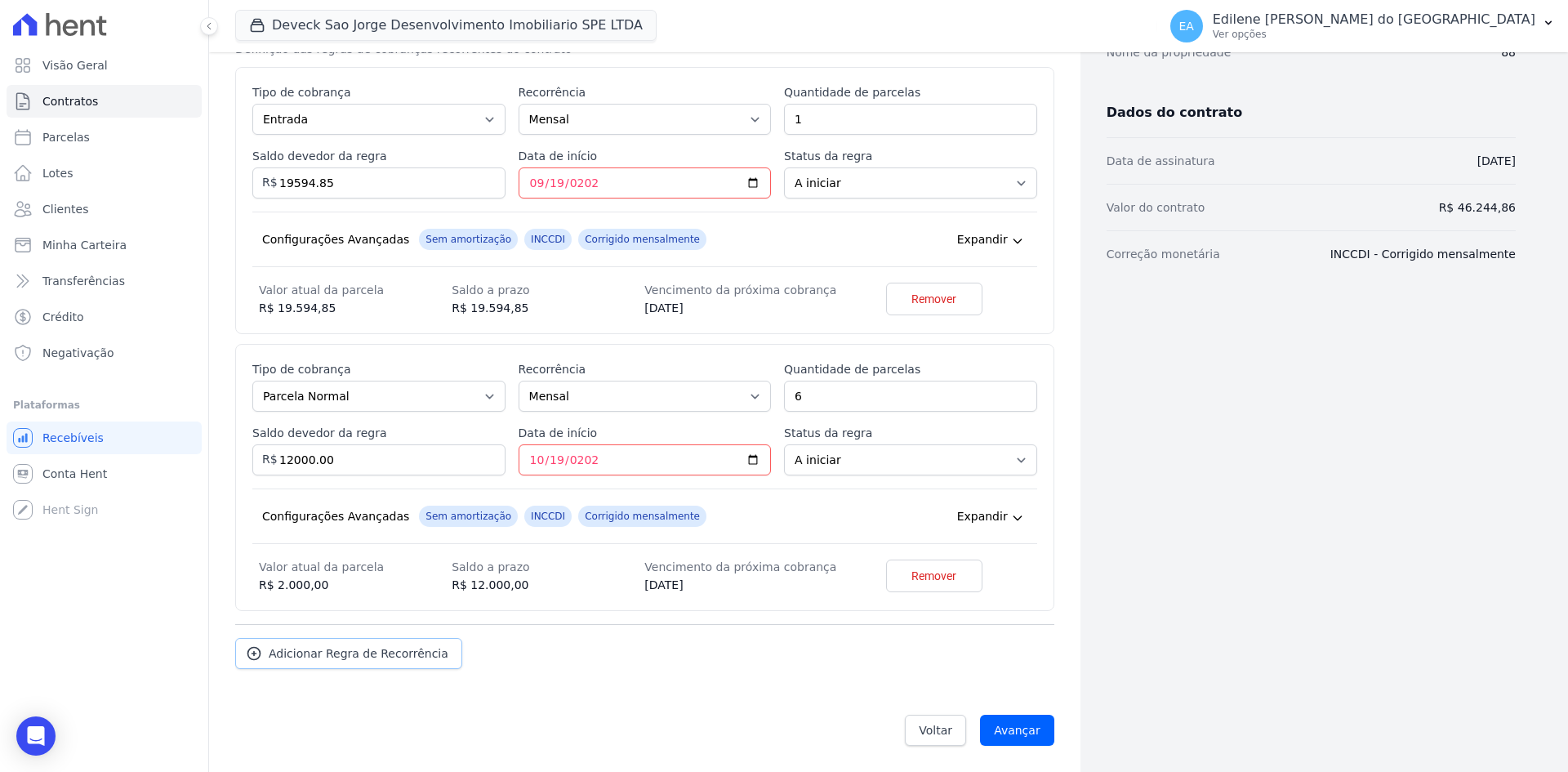
click at [355, 651] on span "Adicionar Regra de Recorrência" at bounding box center [358, 653] width 180 height 16
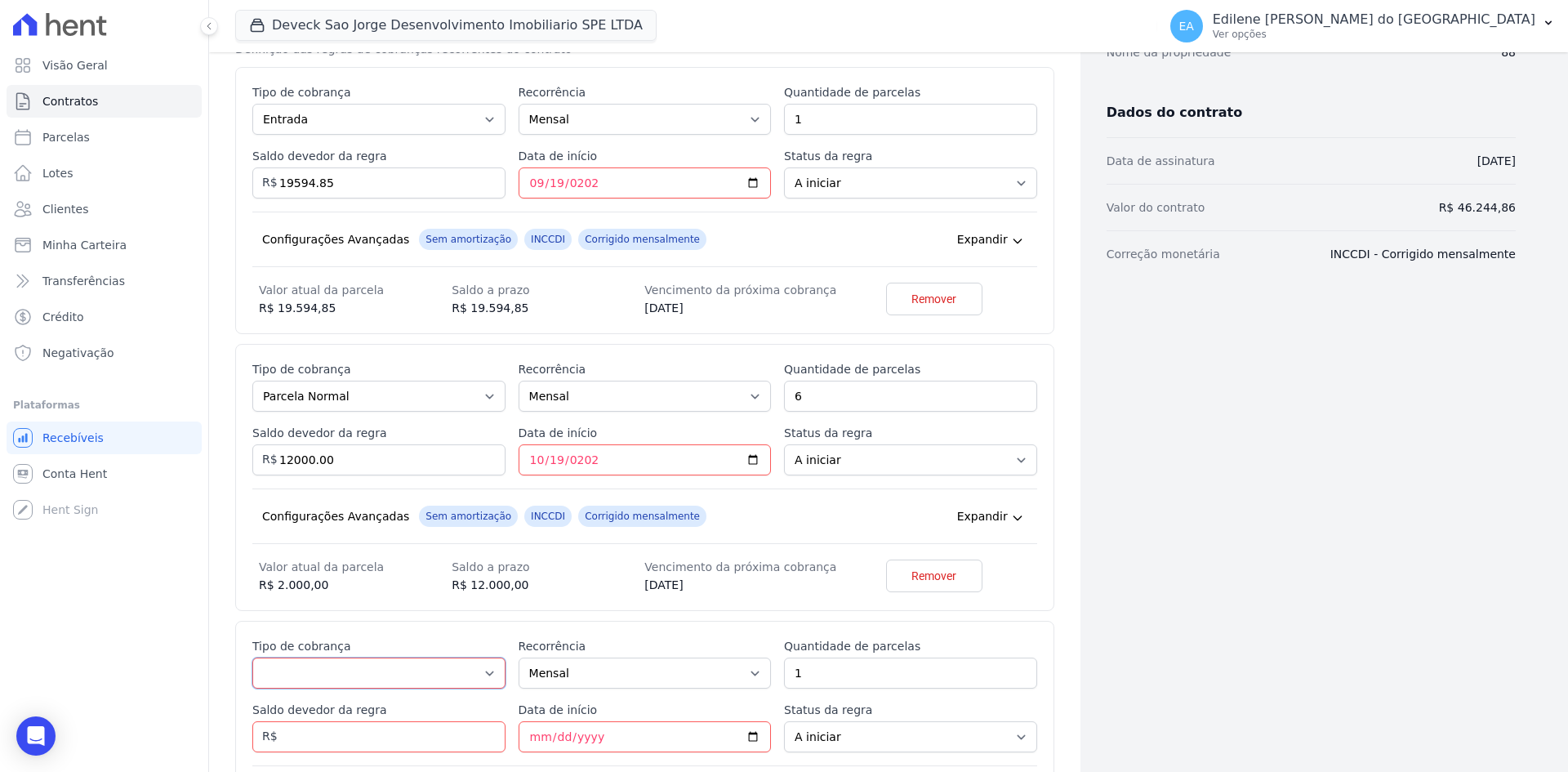
click at [481, 666] on select "Parcela Normal Entrada Sinal Intercalada Chaves Pré-chaves Pós-chaves Impostos …" at bounding box center [379, 673] width 254 height 31
select select "interleaved"
click at [253, 658] on select "Parcela Normal Entrada Sinal Intercalada Chaves Pré-chaves Pós-chaves Impostos …" at bounding box center [379, 673] width 254 height 31
click at [385, 729] on input "Saldo devedor da regra" at bounding box center [379, 737] width 254 height 31
type input "7325.00"
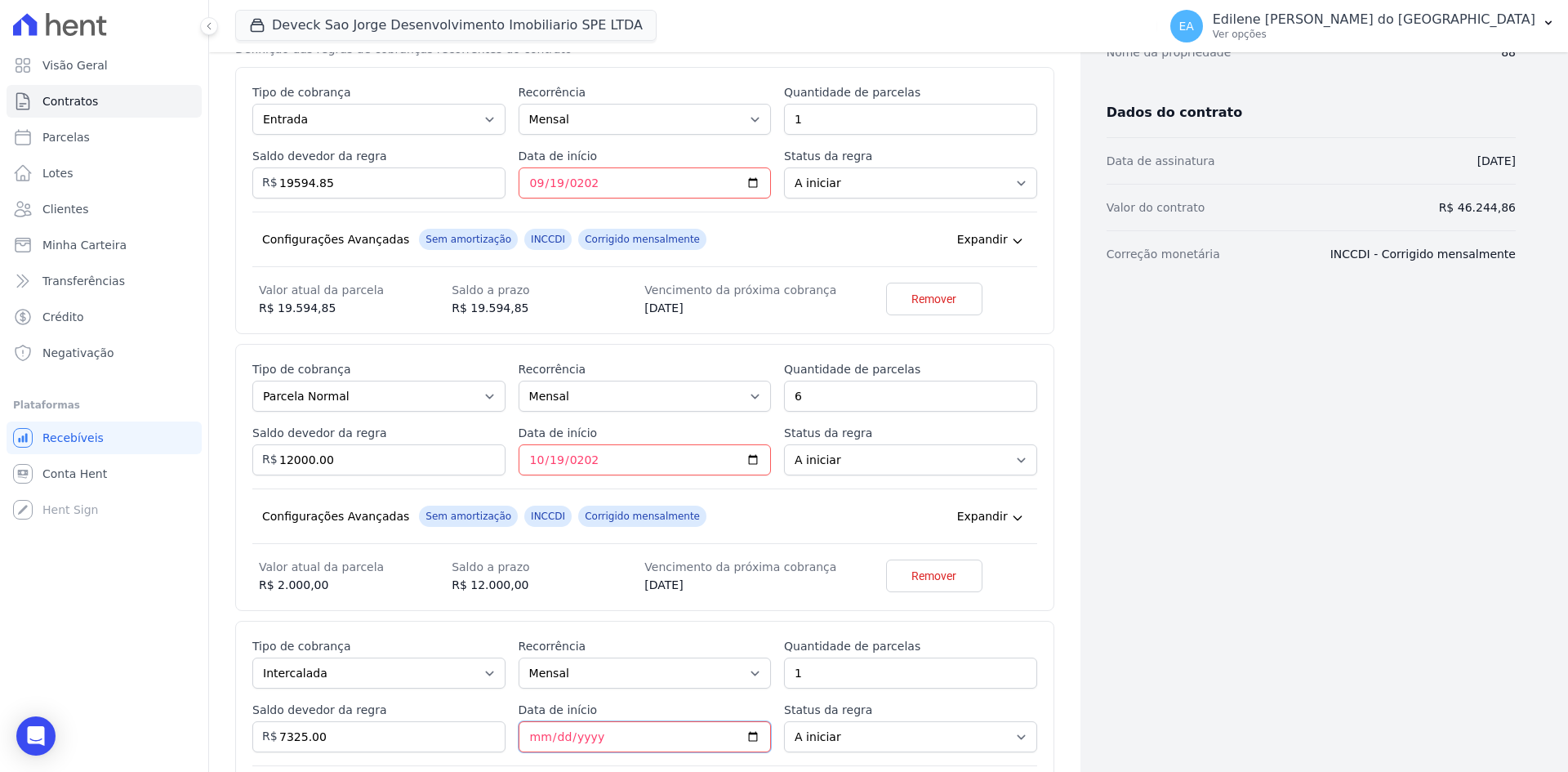
click at [529, 737] on input "Data de início" at bounding box center [646, 737] width 254 height 31
type input "2025-12-20"
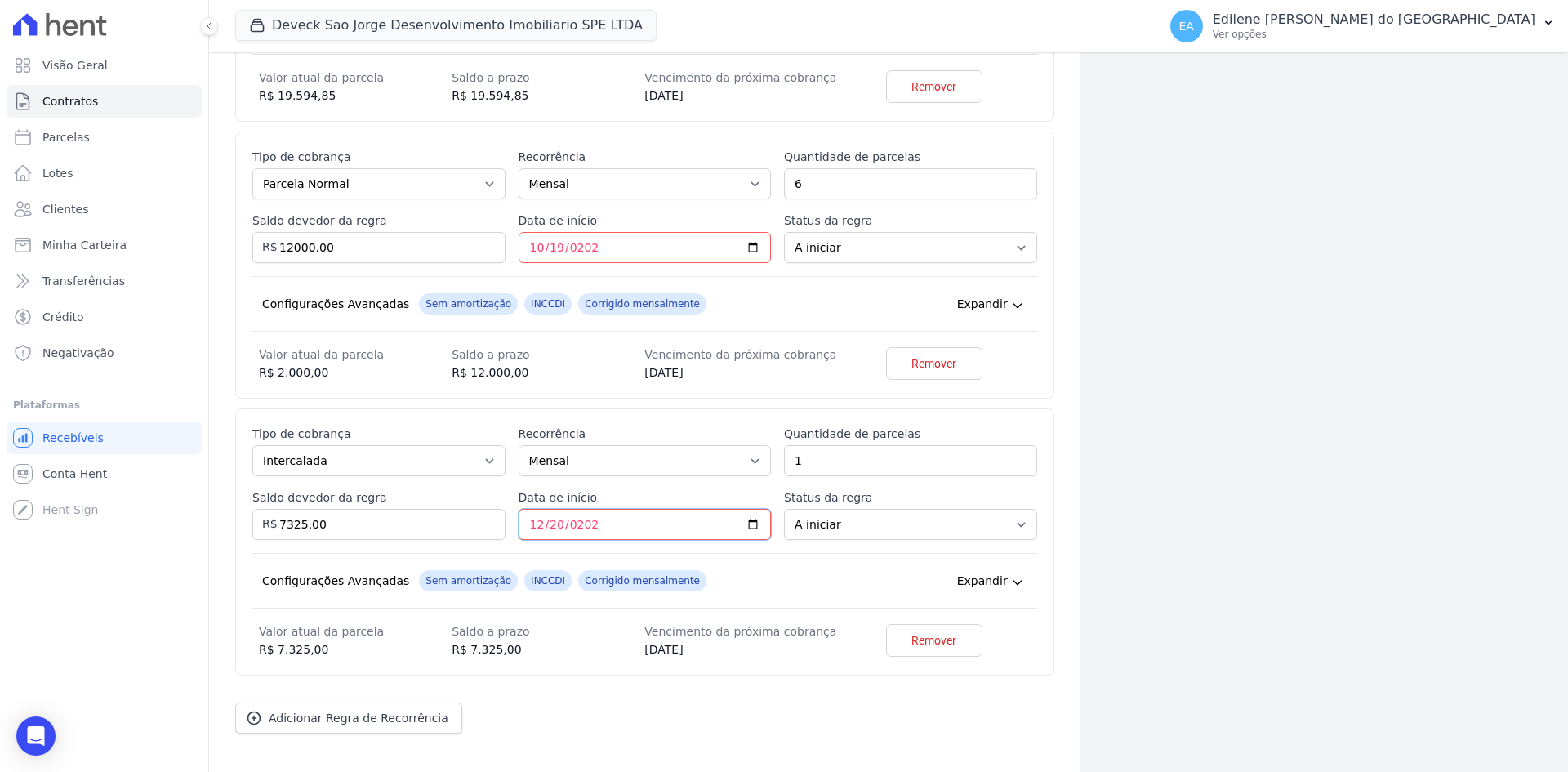
scroll to position [572, 0]
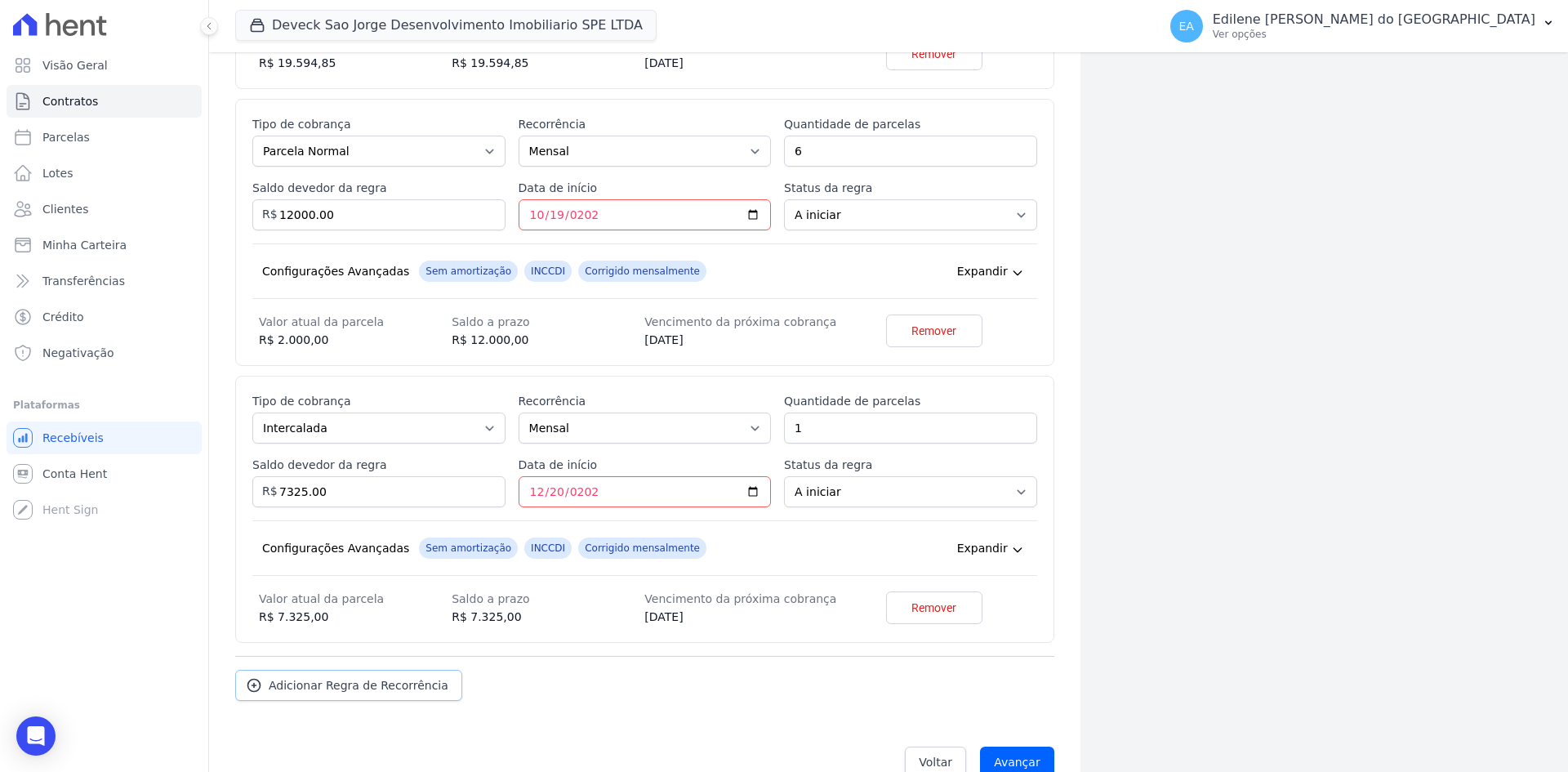
click at [370, 685] on span "Adicionar Regra de Recorrência" at bounding box center [358, 685] width 180 height 16
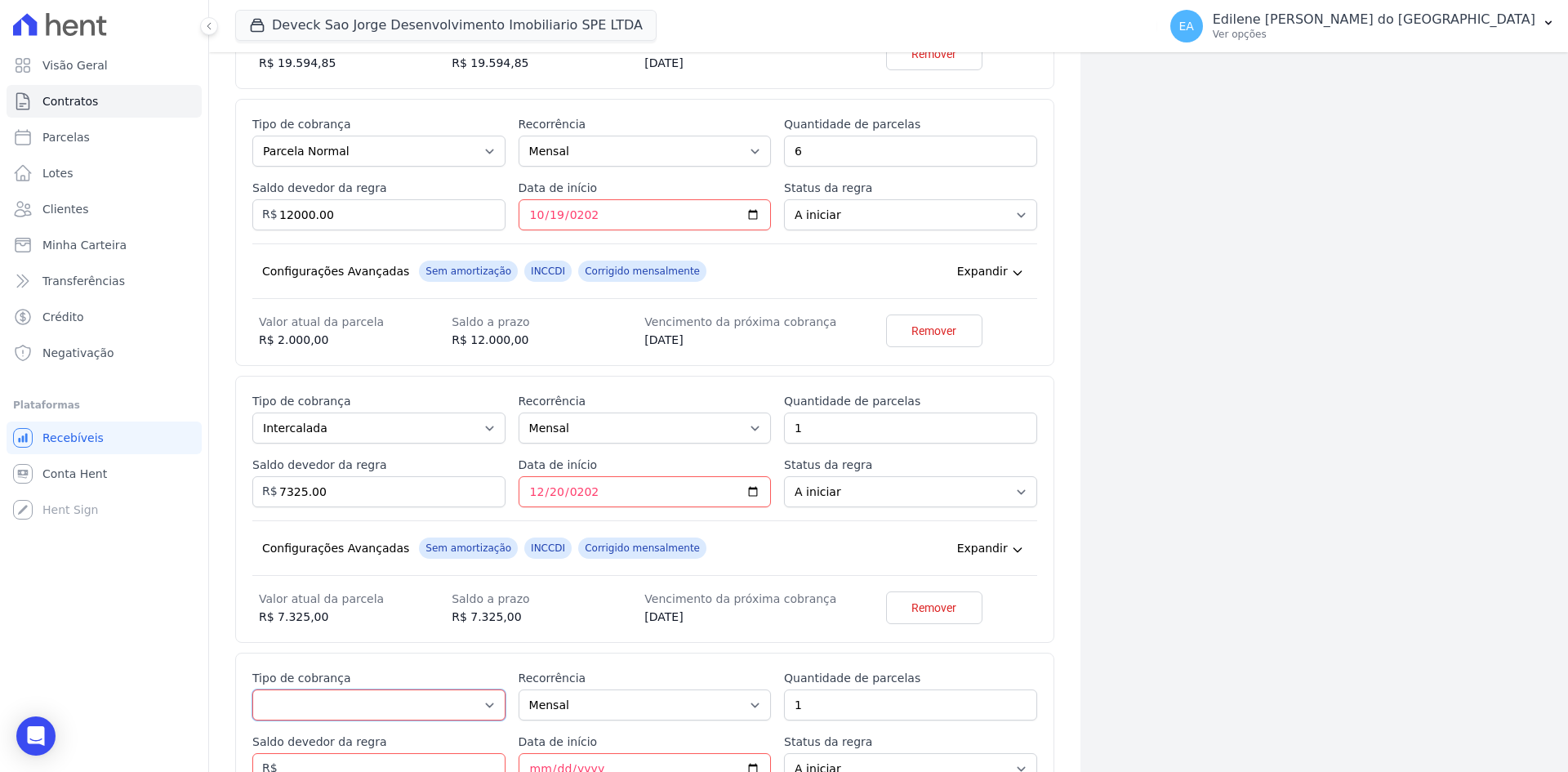
click at [484, 706] on select "Parcela Normal Entrada Sinal Intercalada Chaves Pré-chaves Pós-chaves Impostos …" at bounding box center [379, 705] width 254 height 31
select select "interleaved"
click at [253, 690] on select "Parcela Normal Entrada Sinal Intercalada Chaves Pré-chaves Pós-chaves Impostos …" at bounding box center [379, 705] width 254 height 31
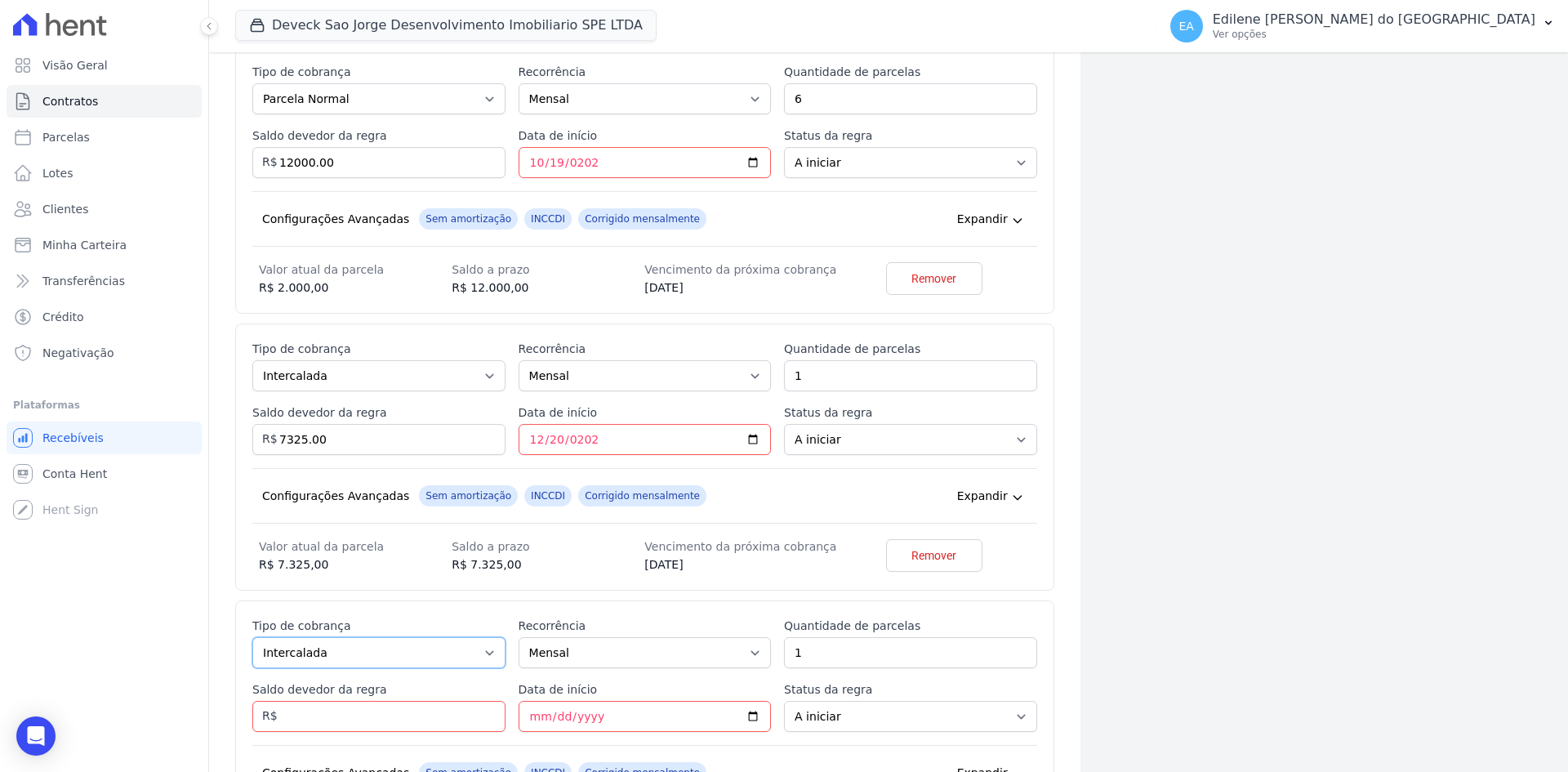
scroll to position [654, 0]
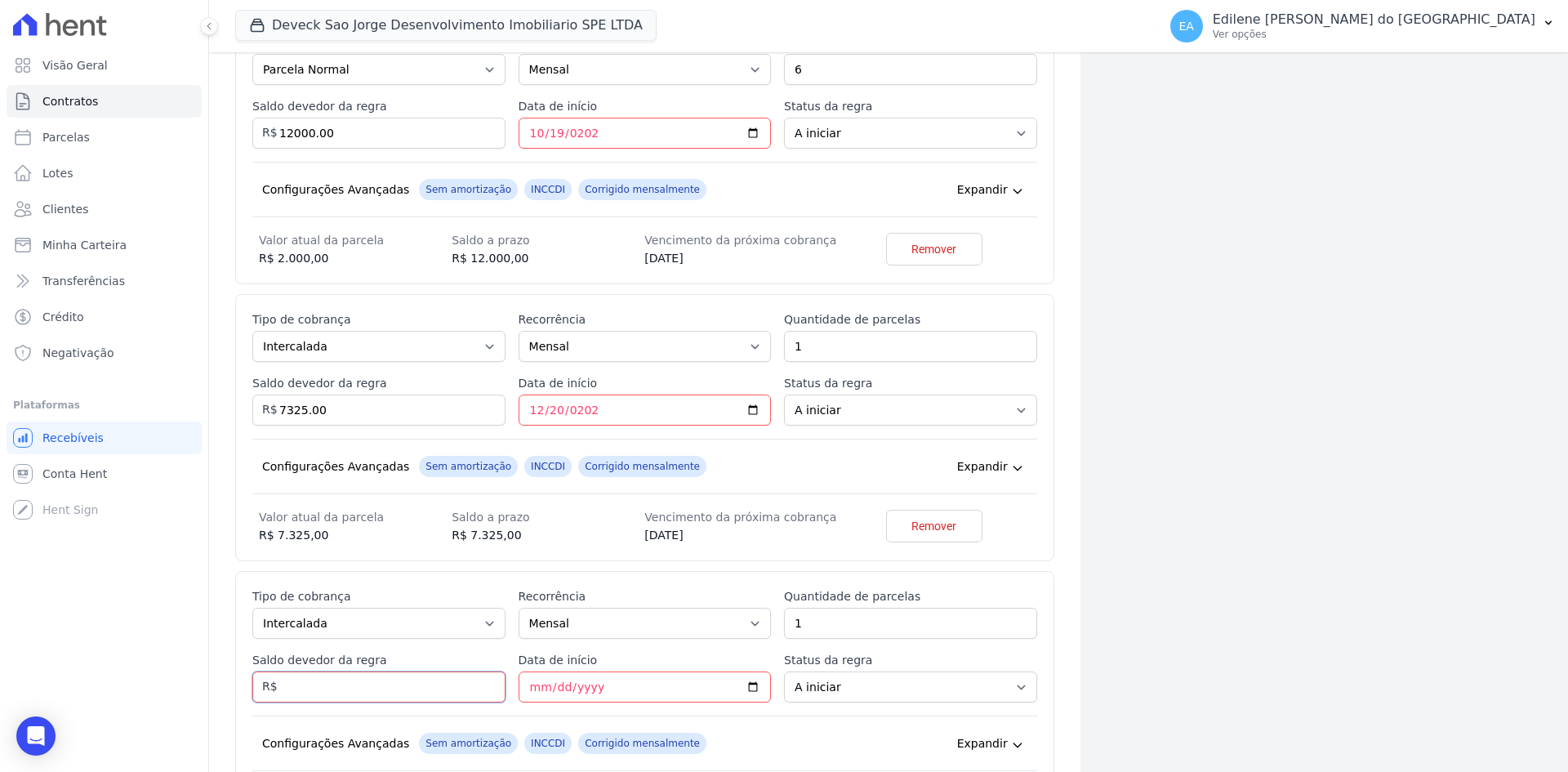
click at [342, 688] on input "Saldo devedor da regra" at bounding box center [379, 687] width 254 height 31
type input "7325.01"
click at [529, 687] on input "Data de início" at bounding box center [646, 687] width 254 height 31
type input "2025-04-19"
type input "2026-04-19"
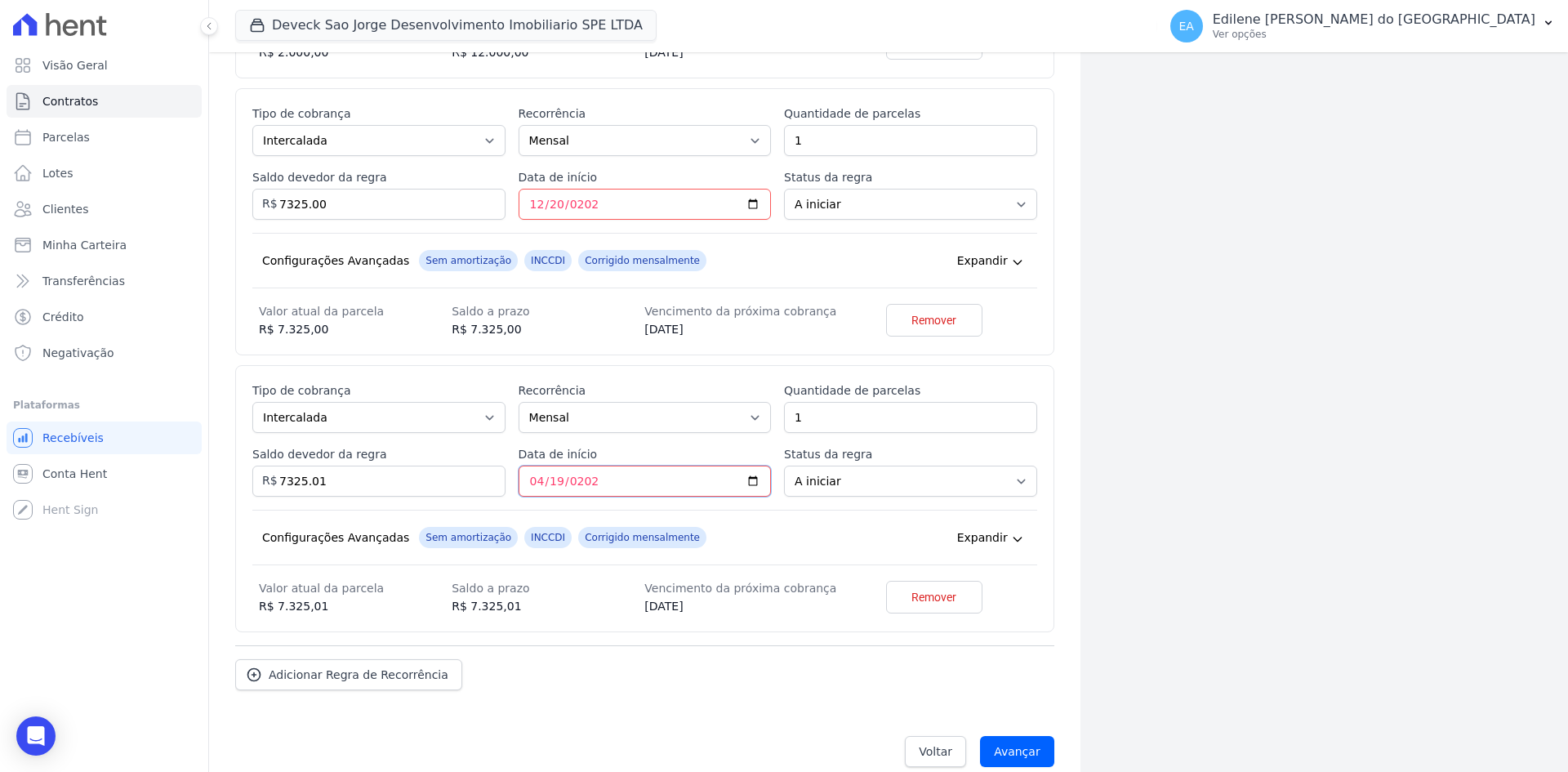
scroll to position [881, 0]
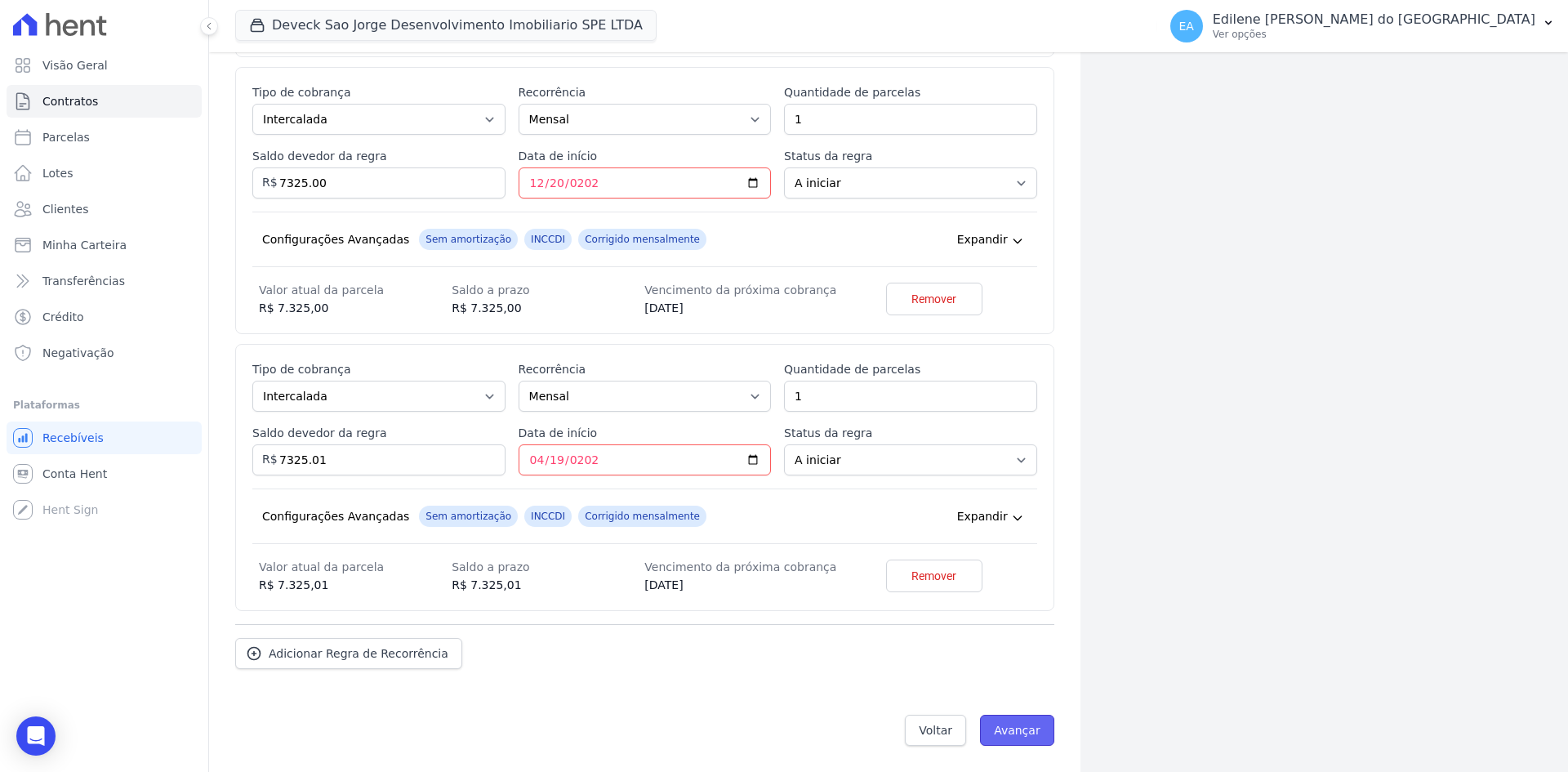
click at [1014, 733] on input "Avançar" at bounding box center [1017, 730] width 74 height 31
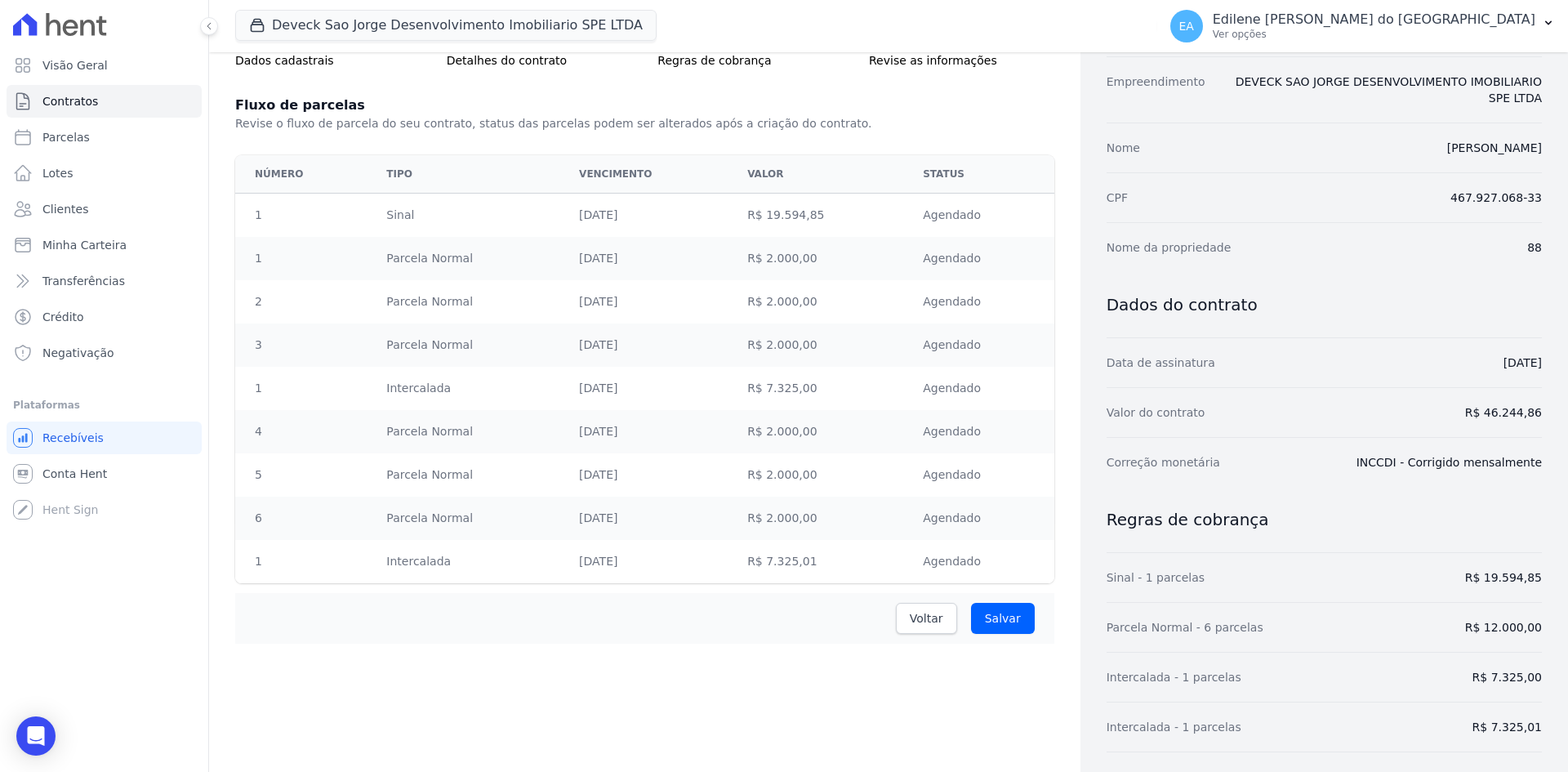
scroll to position [164, 0]
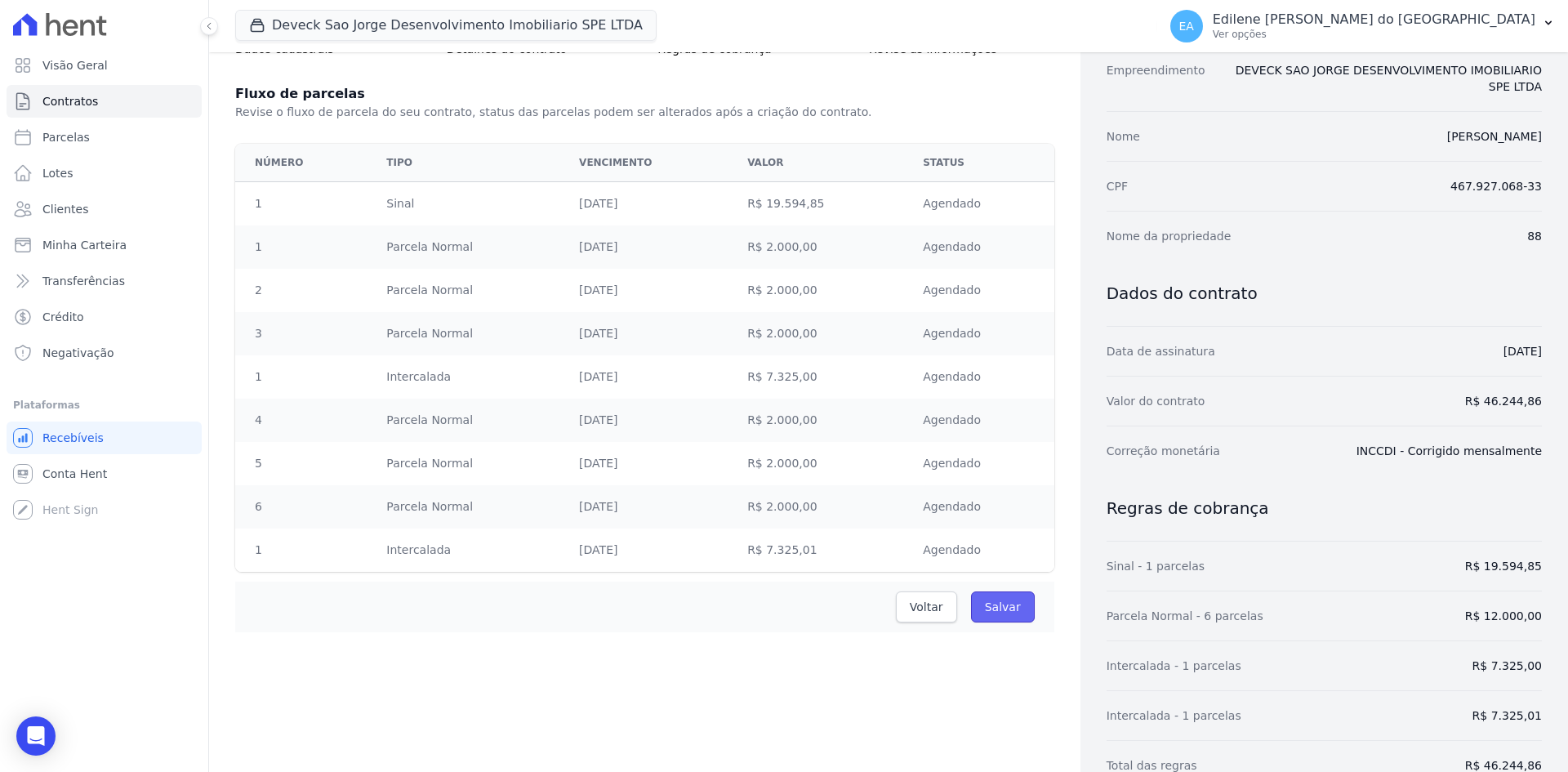
click at [1002, 607] on input "Salvar" at bounding box center [1003, 606] width 64 height 31
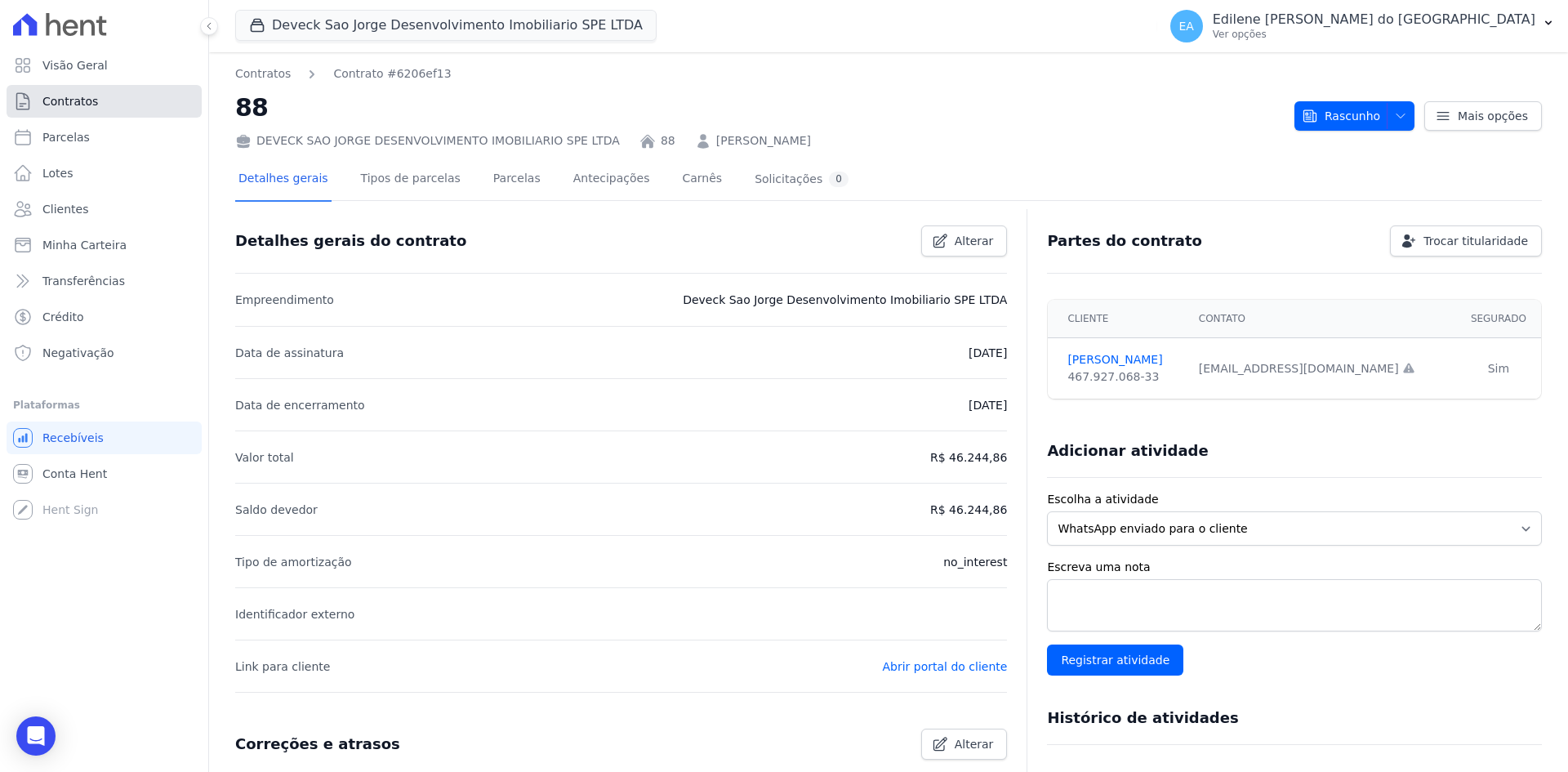
click at [79, 104] on span "Contratos" at bounding box center [71, 101] width 56 height 16
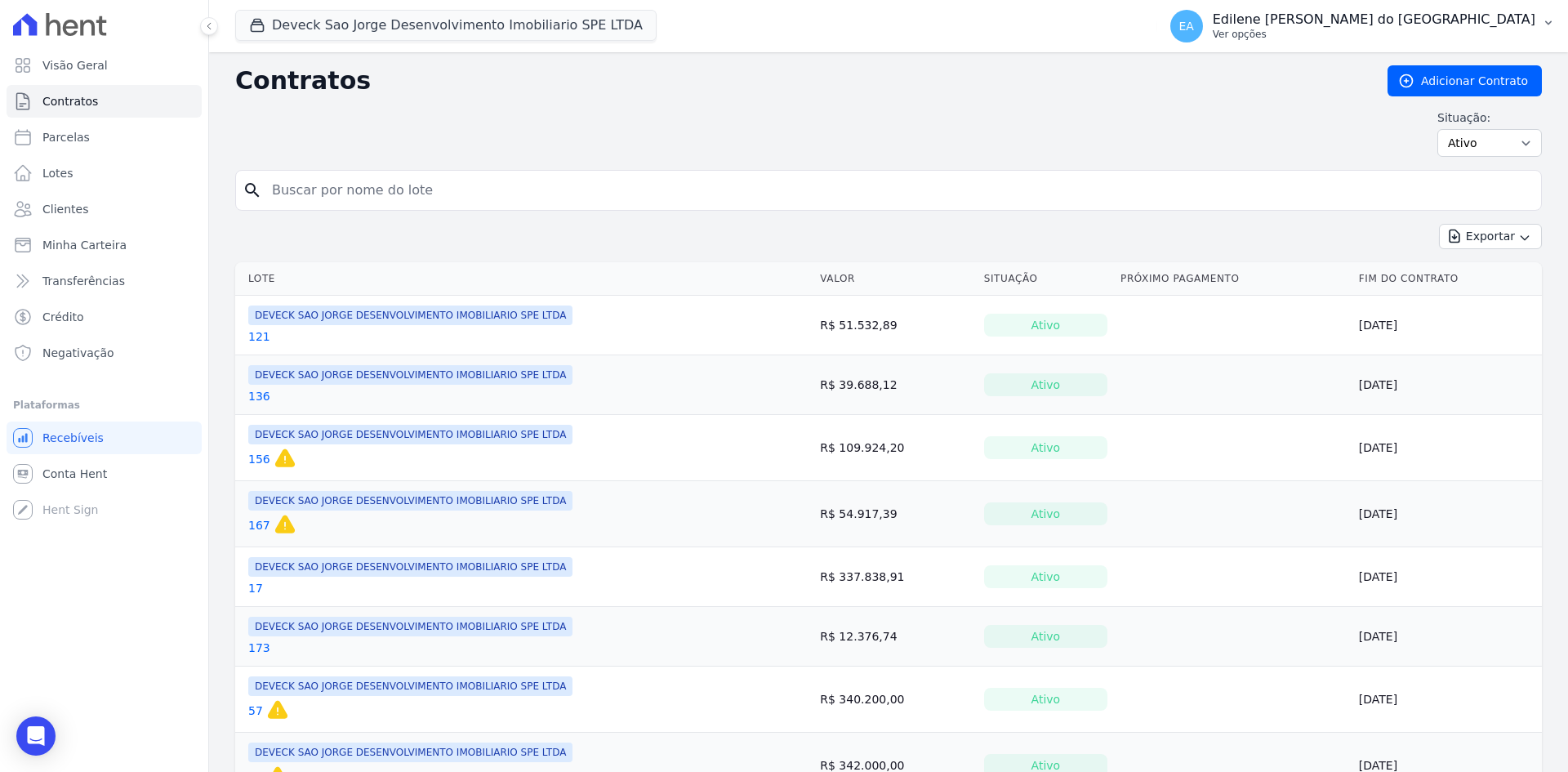
click at [1302, 35] on p "Ver opções" at bounding box center [1373, 34] width 322 height 13
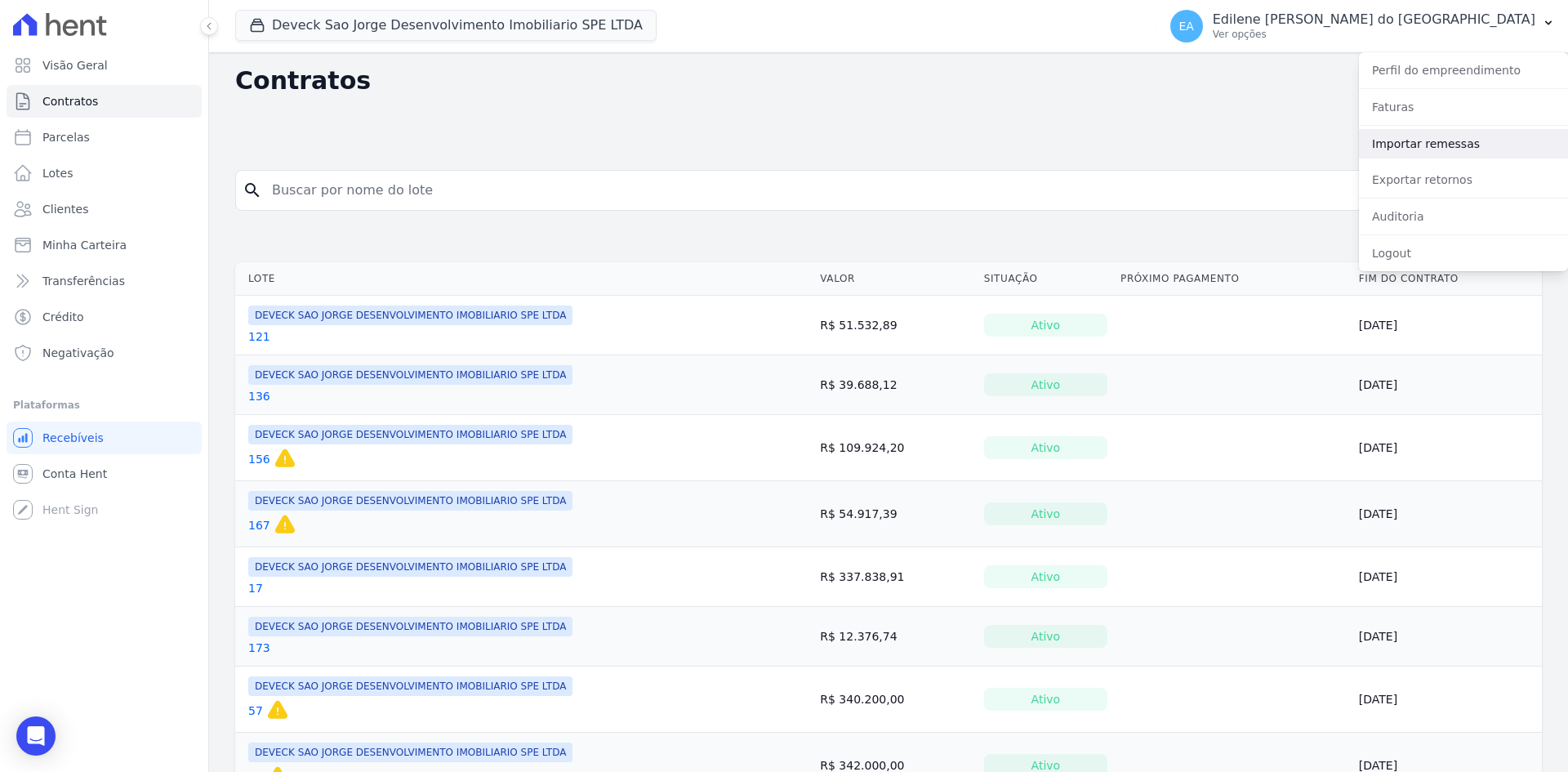
click at [1412, 145] on link "Importar remessas" at bounding box center [1463, 143] width 209 height 29
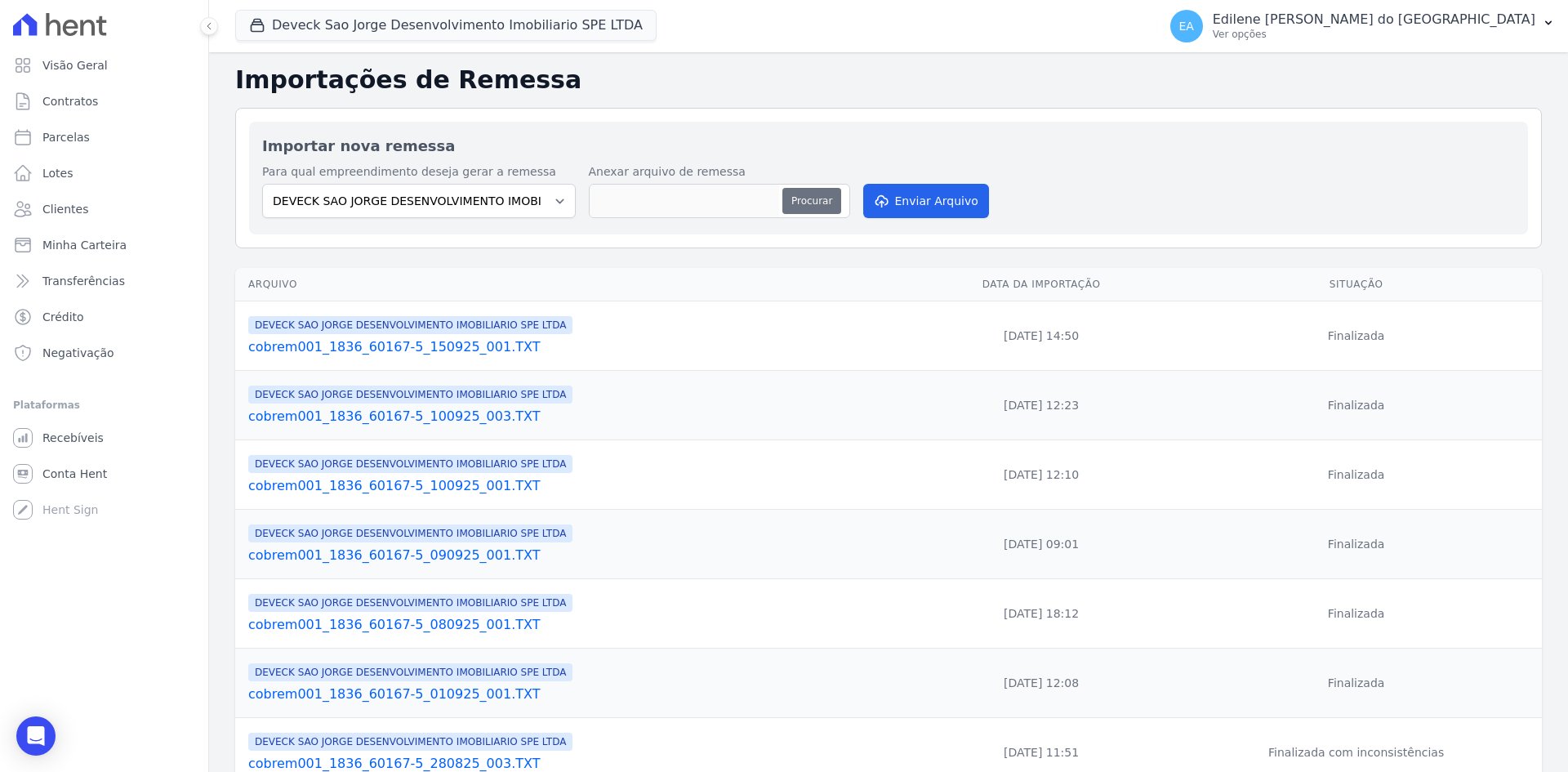
click at [811, 198] on button "Procurar" at bounding box center [811, 201] width 59 height 26
type input "cobrem001_1836_60167-5_150925_002.TXT"
click at [952, 203] on button "Enviar Arquivo" at bounding box center [926, 201] width 126 height 34
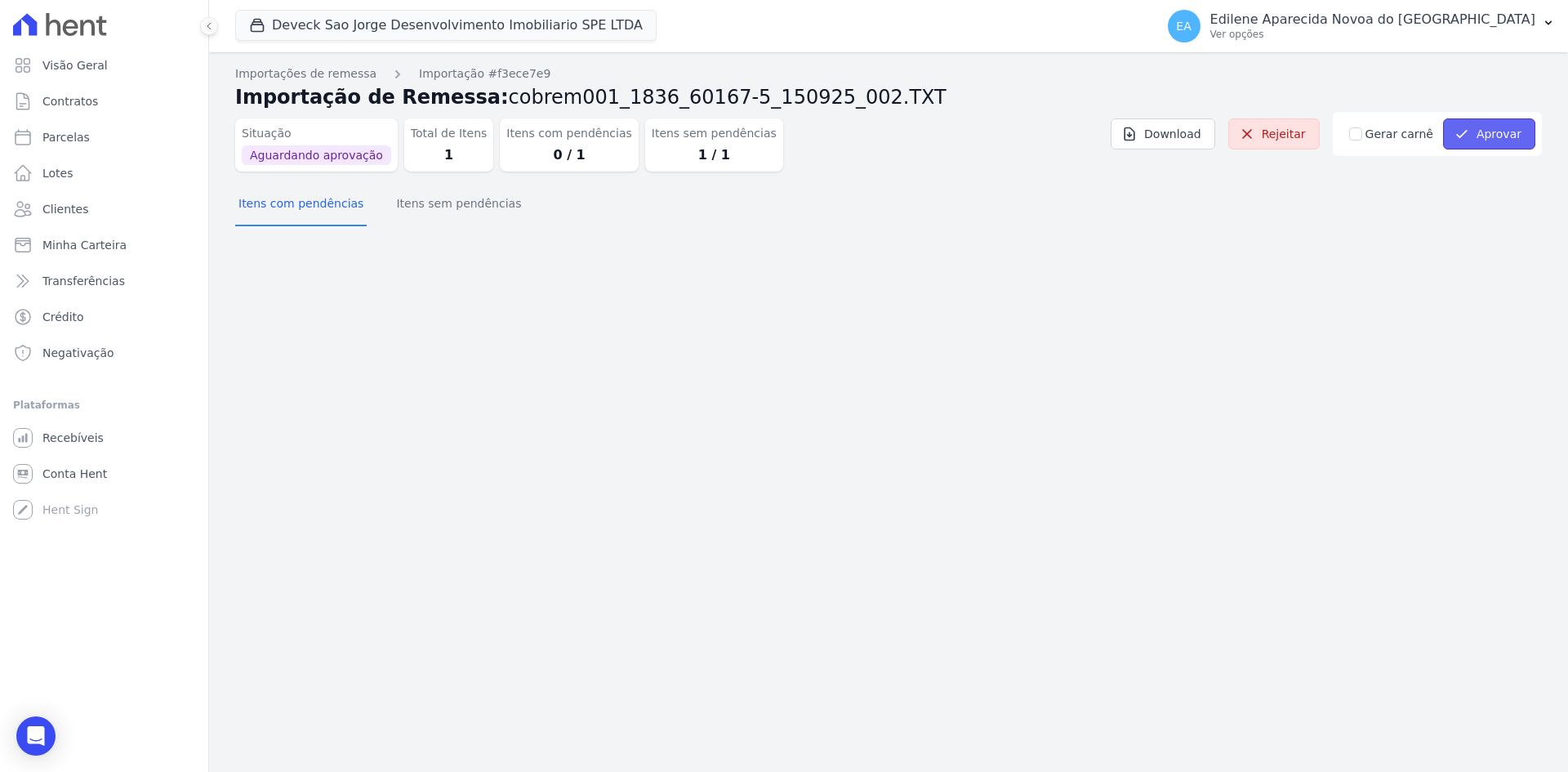
click at [1512, 137] on button "Aprovar" at bounding box center [1489, 134] width 92 height 31
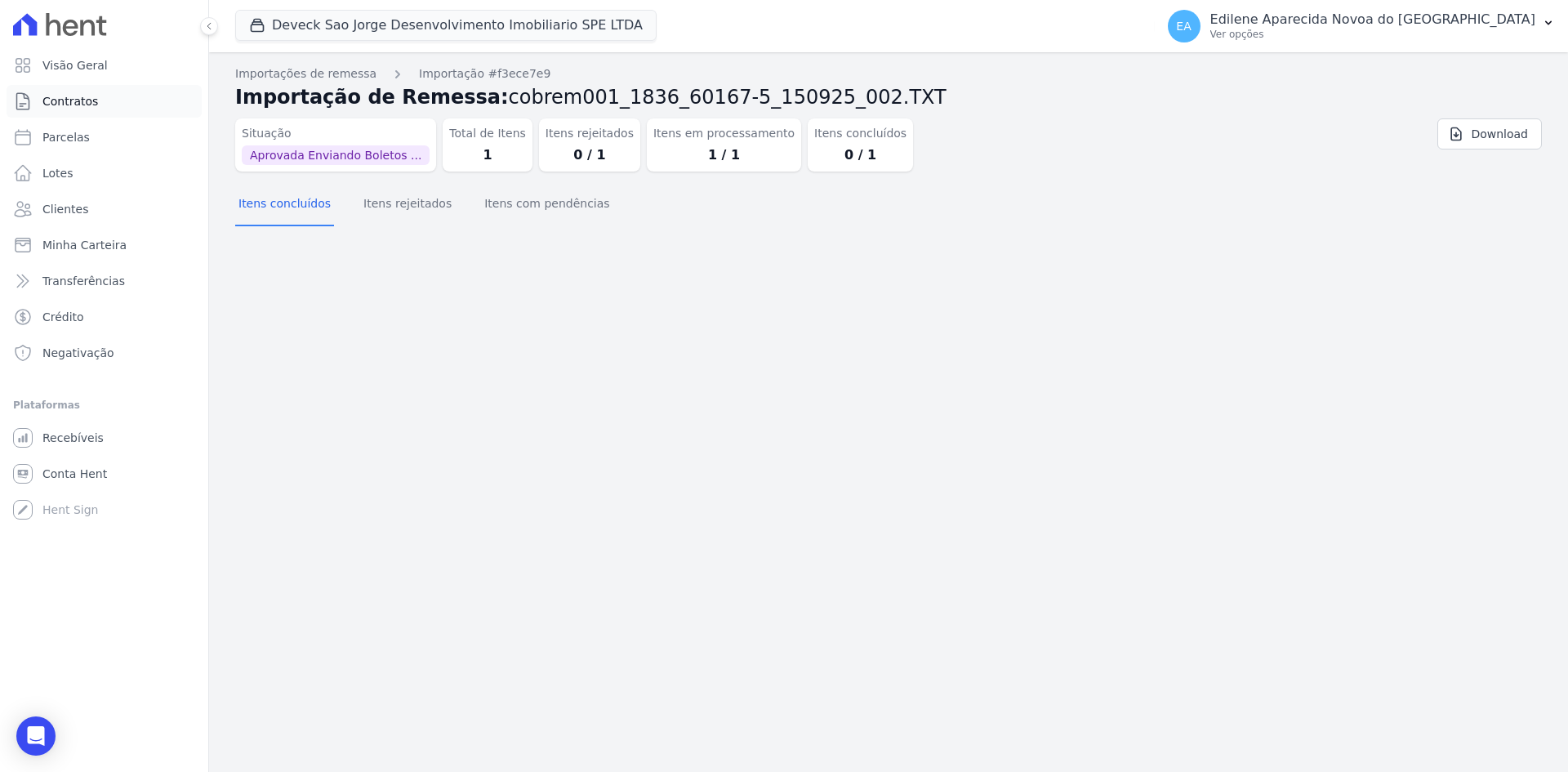
click at [80, 102] on span "Contratos" at bounding box center [71, 101] width 56 height 16
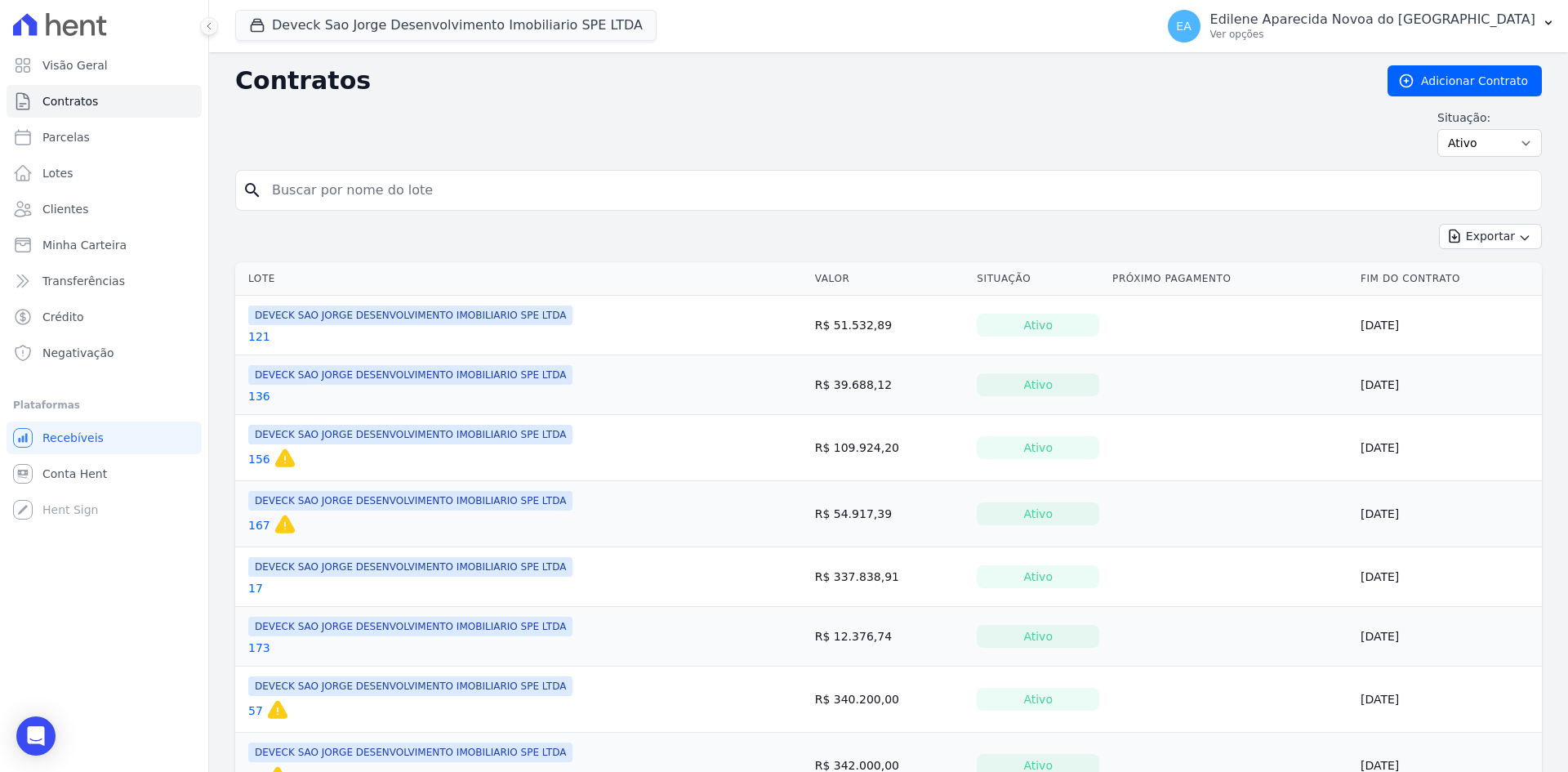
click at [413, 191] on input "search" at bounding box center [898, 190] width 1273 height 33
type input "88"
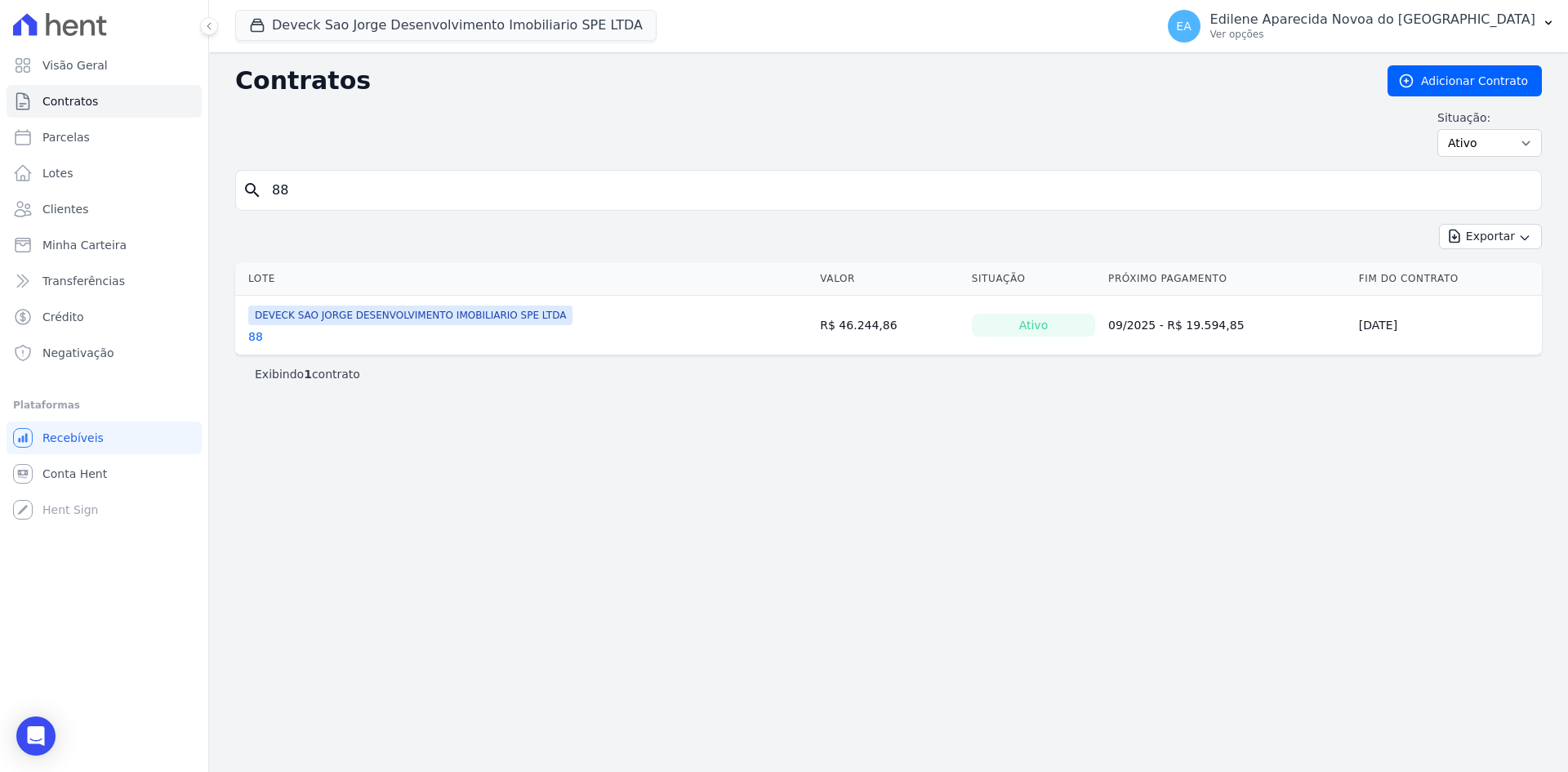
click at [256, 338] on link "88" at bounding box center [256, 337] width 15 height 16
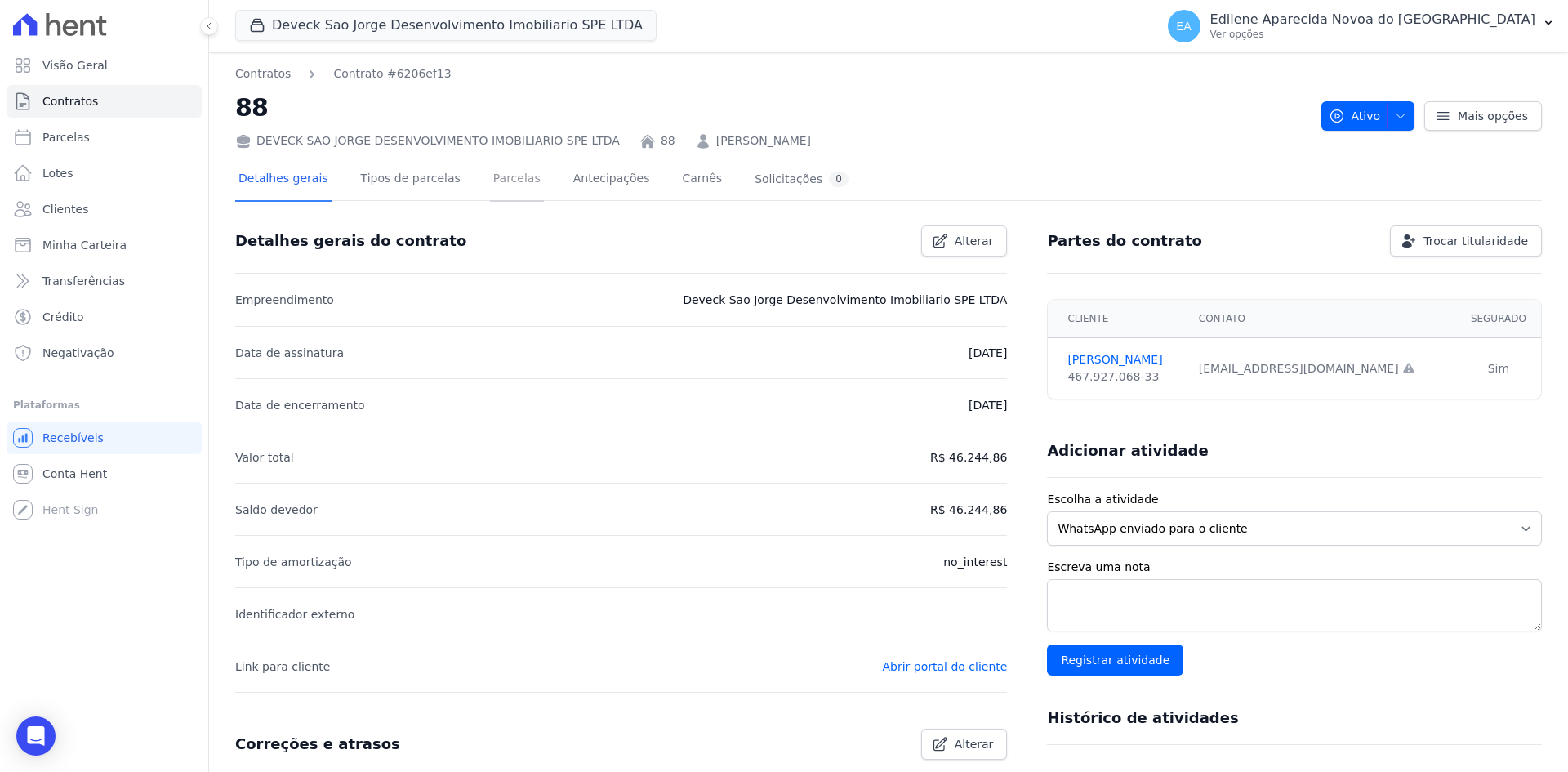
click at [490, 178] on link "Parcelas" at bounding box center [517, 180] width 54 height 43
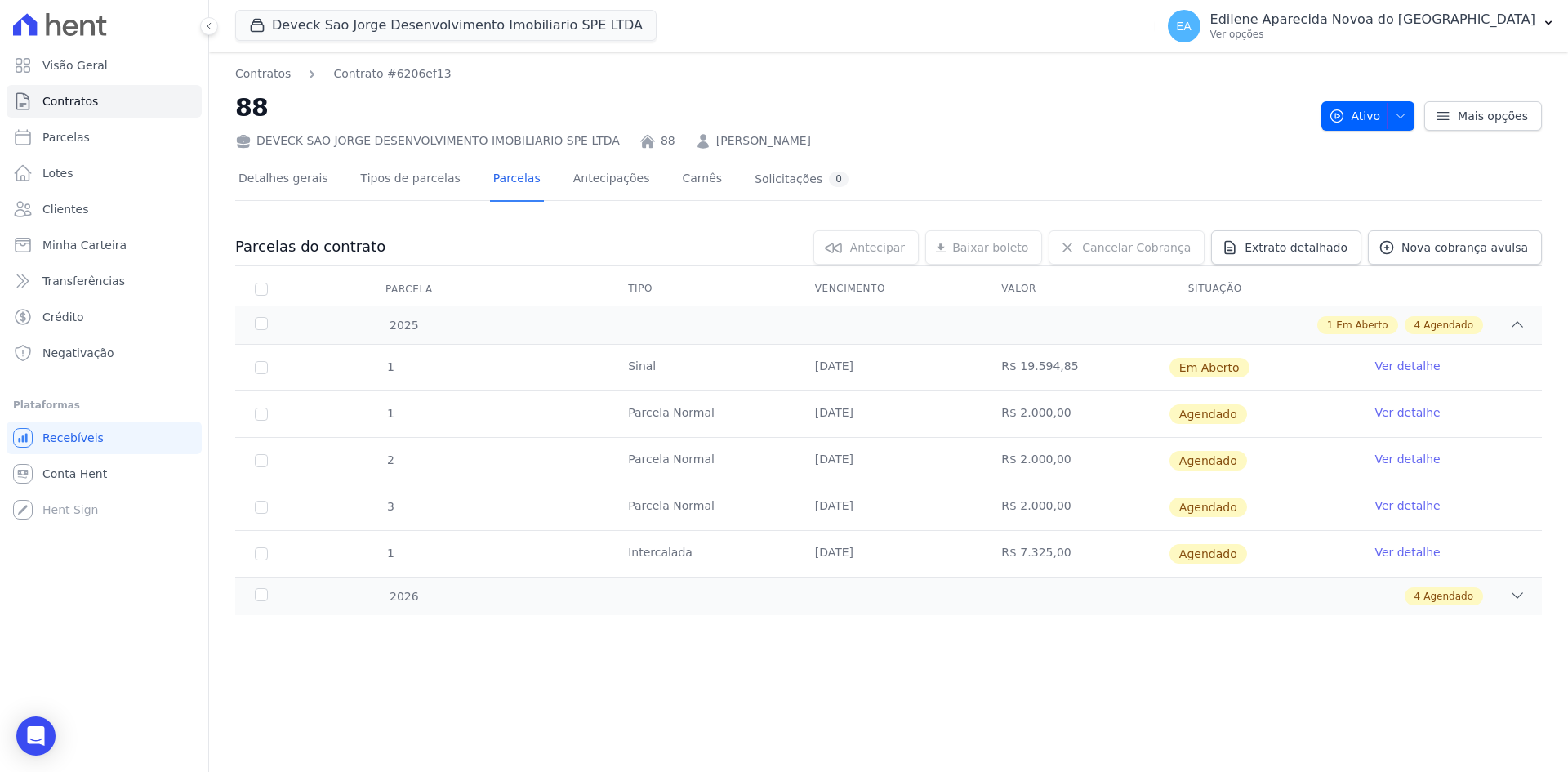
click at [1423, 369] on link "Ver detalhe" at bounding box center [1406, 366] width 65 height 16
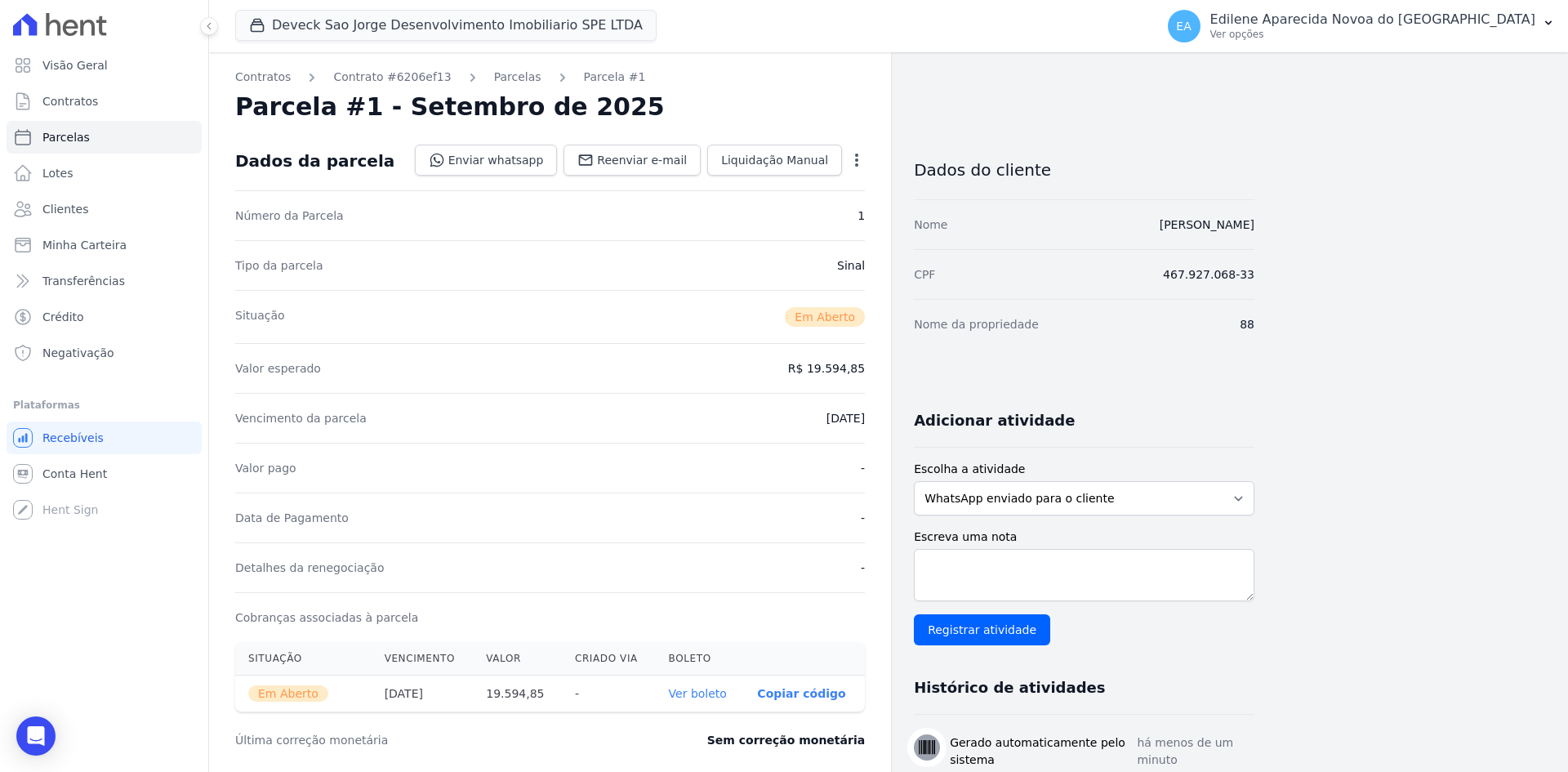
click at [699, 693] on link "Ver boleto" at bounding box center [698, 693] width 58 height 13
